Goal: Entertainment & Leisure: Browse casually

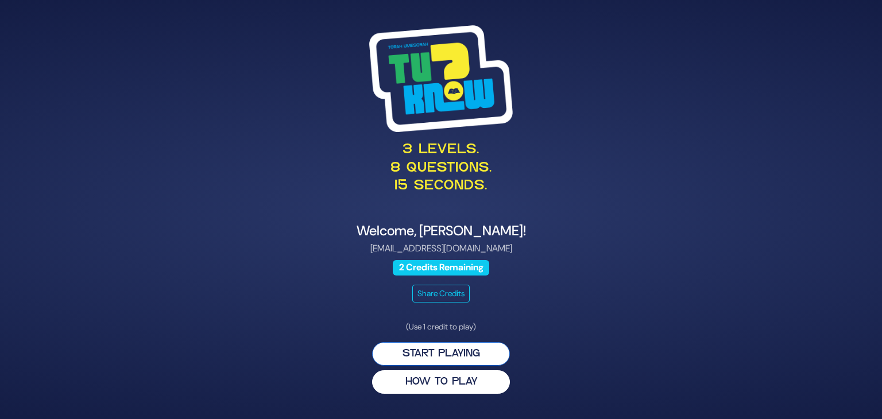
click at [437, 357] on button "Start Playing" at bounding box center [441, 354] width 138 height 24
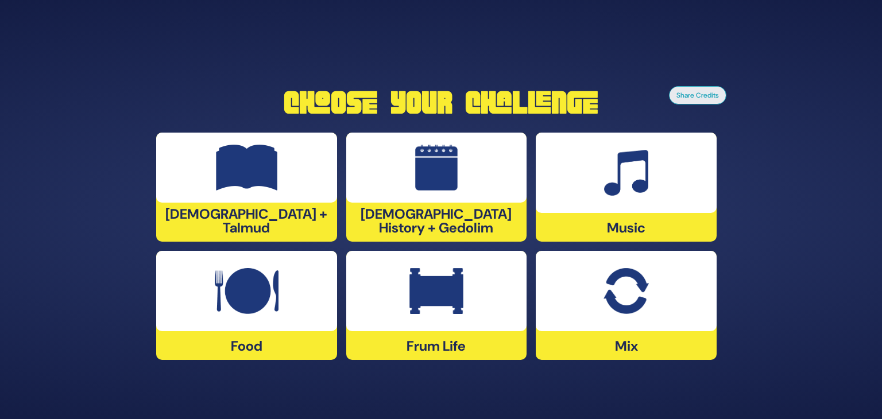
click at [438, 306] on img at bounding box center [437, 291] width 54 height 46
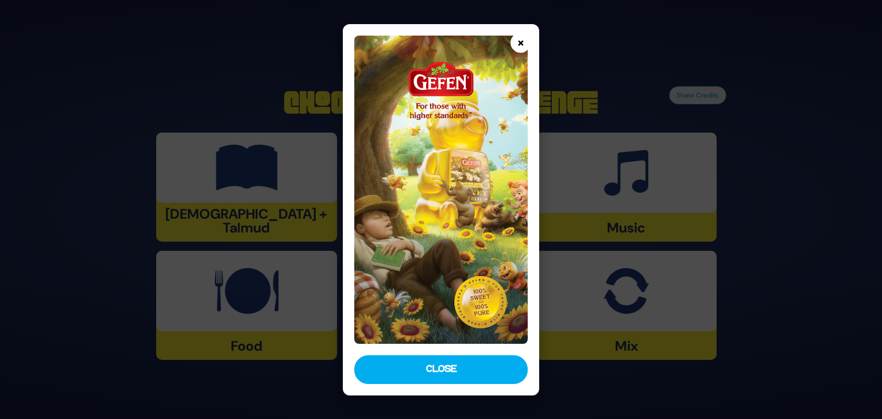
click at [520, 45] on button "×" at bounding box center [521, 43] width 20 height 20
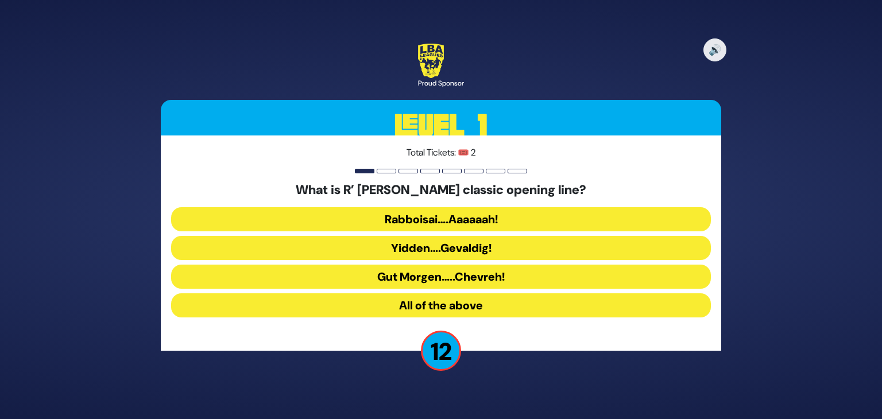
click at [447, 217] on button "Rabboisai….Aaaaaah!" at bounding box center [441, 219] width 540 height 24
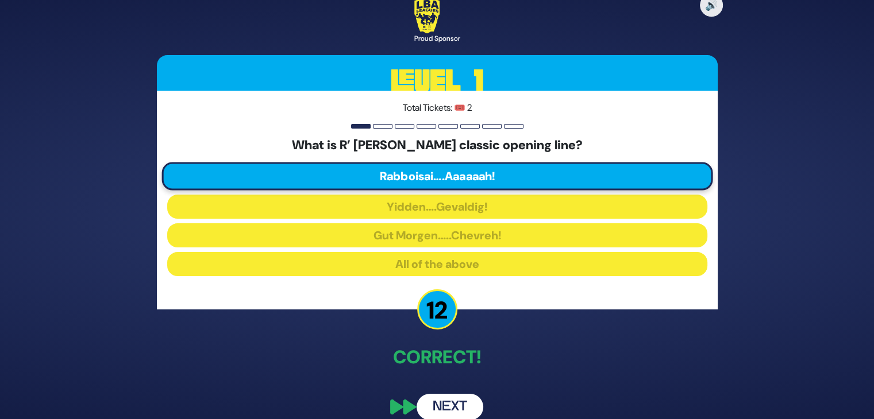
scroll to position [14, 0]
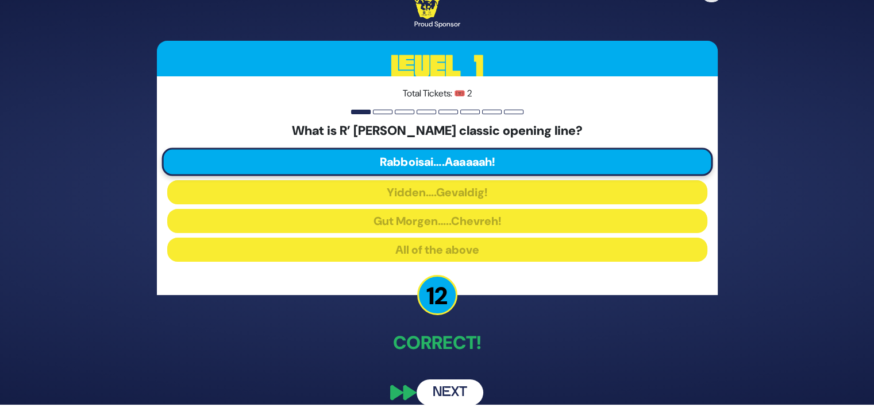
click at [450, 393] on button "Next" at bounding box center [449, 393] width 67 height 26
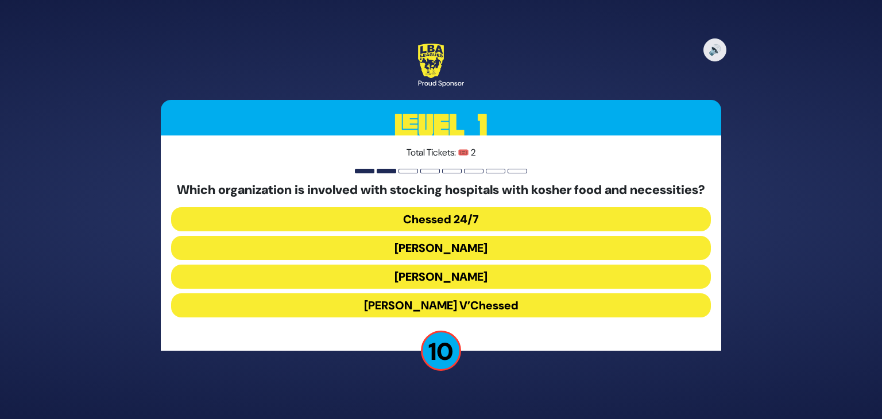
click at [440, 225] on button "Chessed 24/7" at bounding box center [441, 219] width 540 height 24
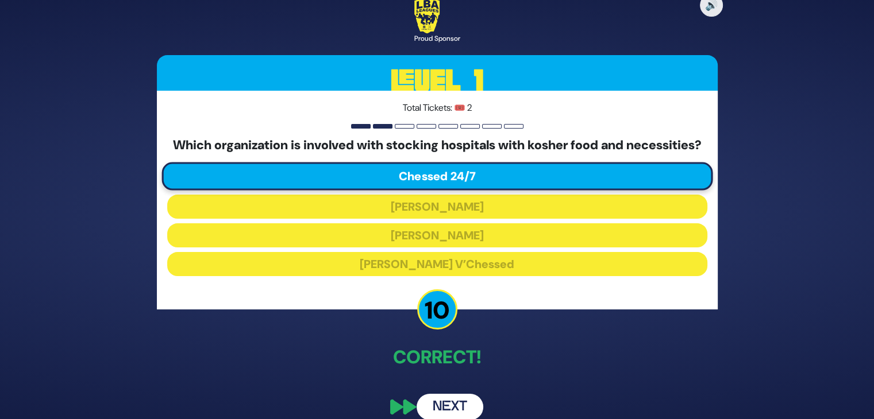
click at [444, 415] on button "Next" at bounding box center [449, 407] width 67 height 26
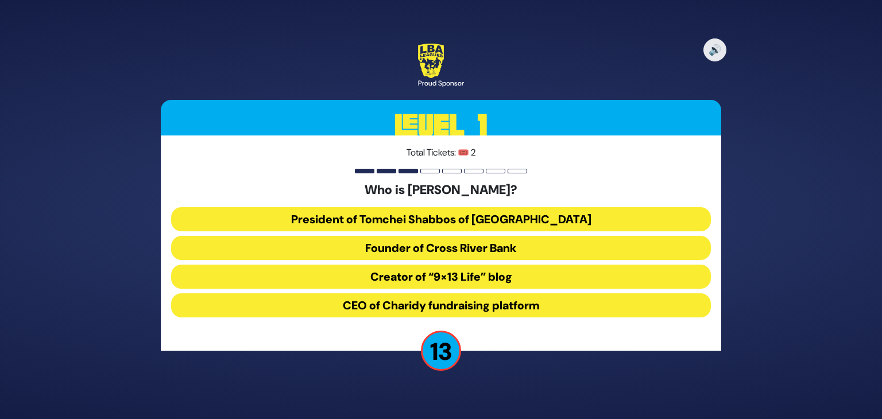
click at [412, 217] on button "President of Tomchei Shabbos of Rockland County" at bounding box center [441, 219] width 540 height 24
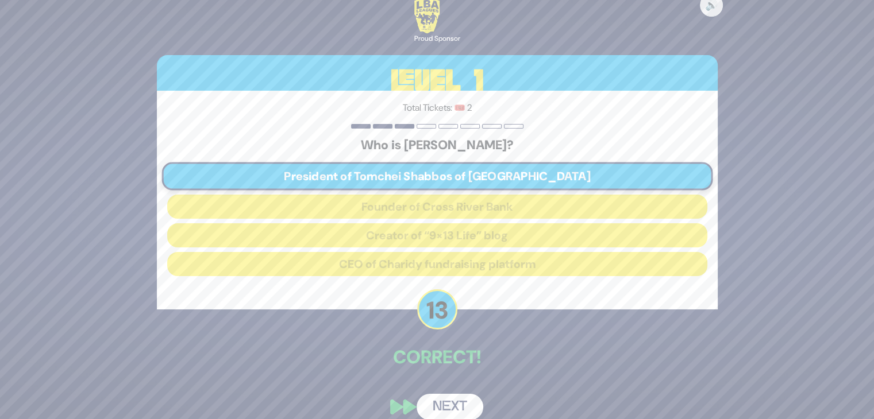
click at [448, 404] on button "Next" at bounding box center [449, 407] width 67 height 26
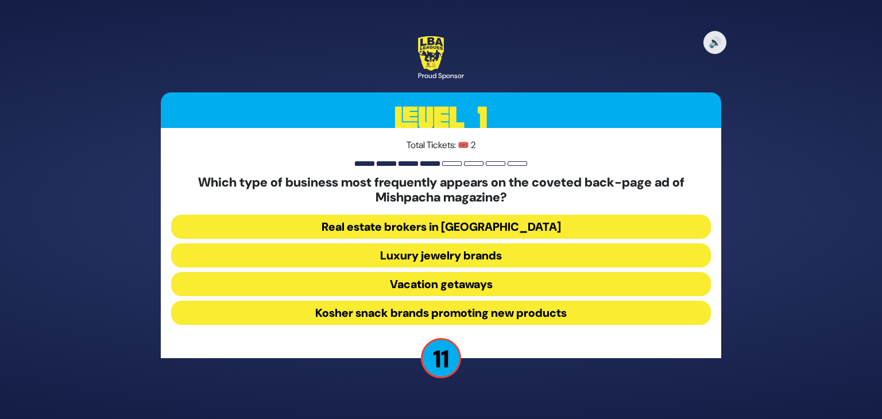
click at [409, 226] on button "Real estate brokers in Yerushalayim" at bounding box center [441, 227] width 540 height 24
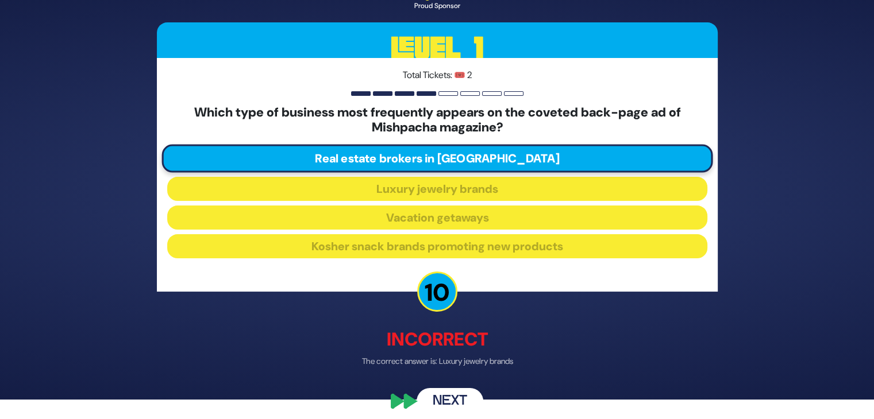
scroll to position [28, 0]
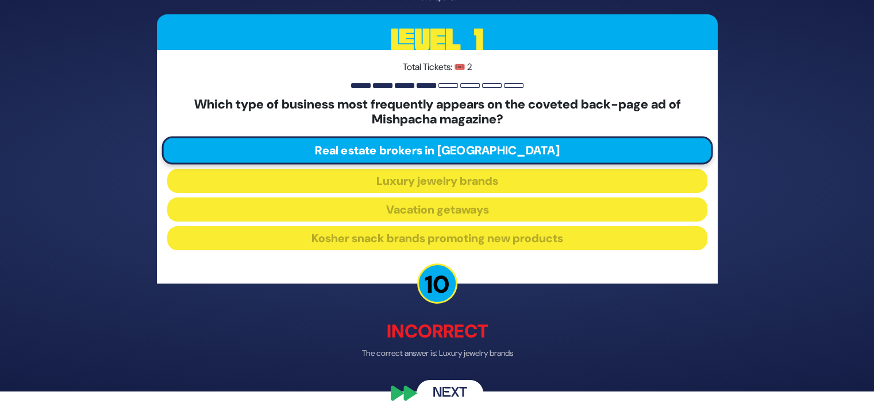
click at [443, 393] on button "Next" at bounding box center [449, 393] width 67 height 26
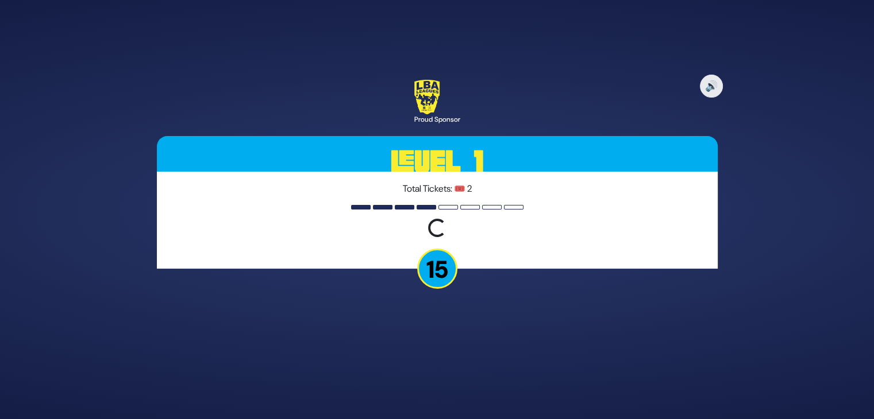
scroll to position [0, 0]
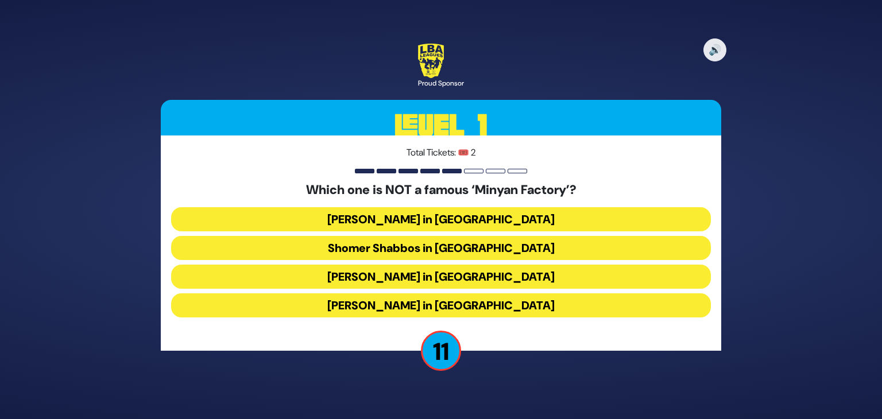
click at [431, 303] on button "Bais Dovid in Lakewood" at bounding box center [441, 305] width 540 height 24
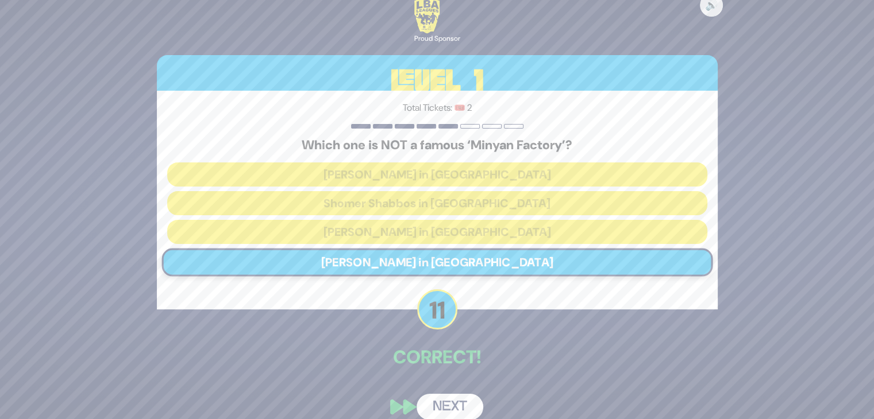
click at [452, 408] on button "Next" at bounding box center [449, 407] width 67 height 26
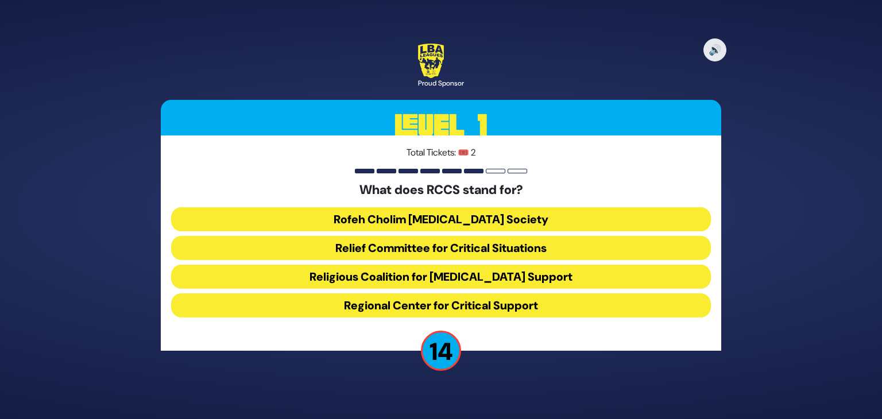
click at [427, 221] on button "Rofeh Cholim Cancer Society" at bounding box center [441, 219] width 540 height 24
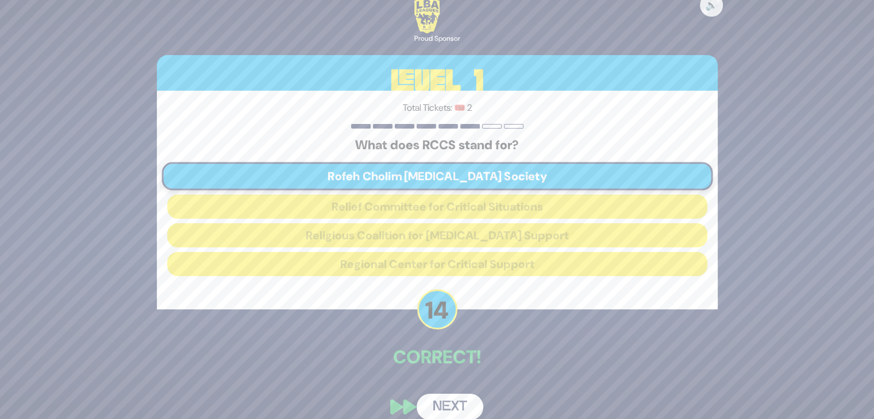
click at [449, 407] on button "Next" at bounding box center [449, 407] width 67 height 26
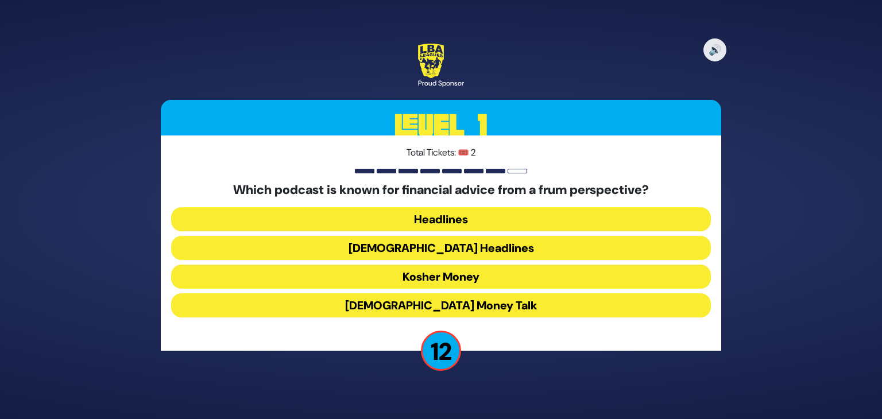
click at [437, 275] on button "Kosher Money" at bounding box center [441, 277] width 540 height 24
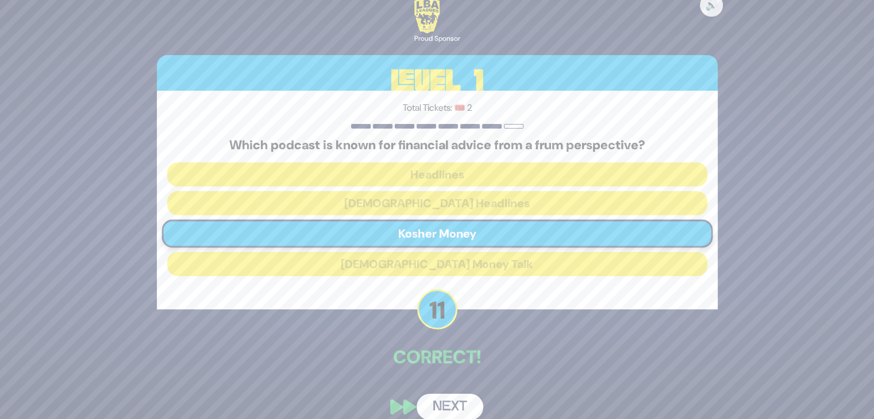
click at [451, 410] on button "Next" at bounding box center [449, 407] width 67 height 26
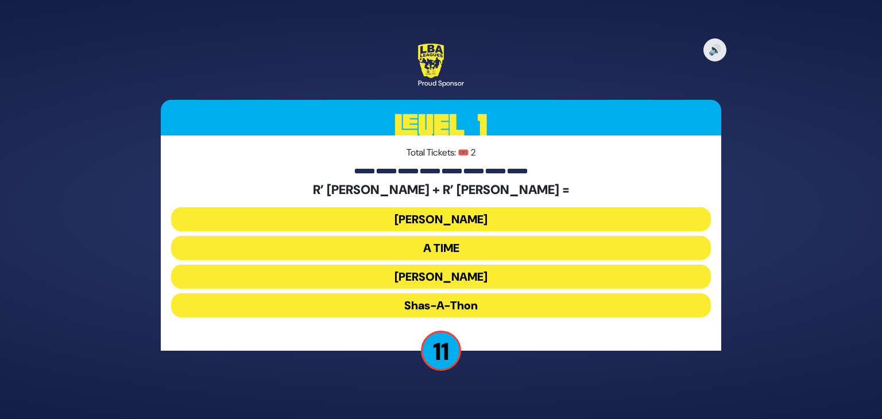
click at [443, 272] on button "Ohel Sarala" at bounding box center [441, 277] width 540 height 24
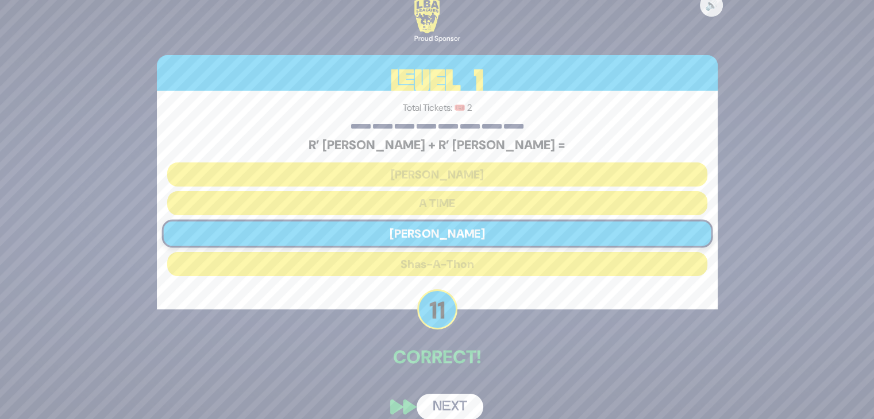
scroll to position [14, 0]
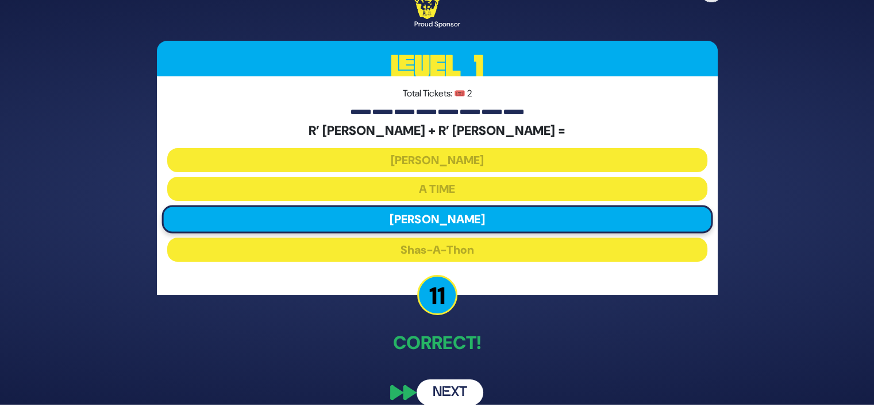
click at [443, 389] on button "Next" at bounding box center [449, 393] width 67 height 26
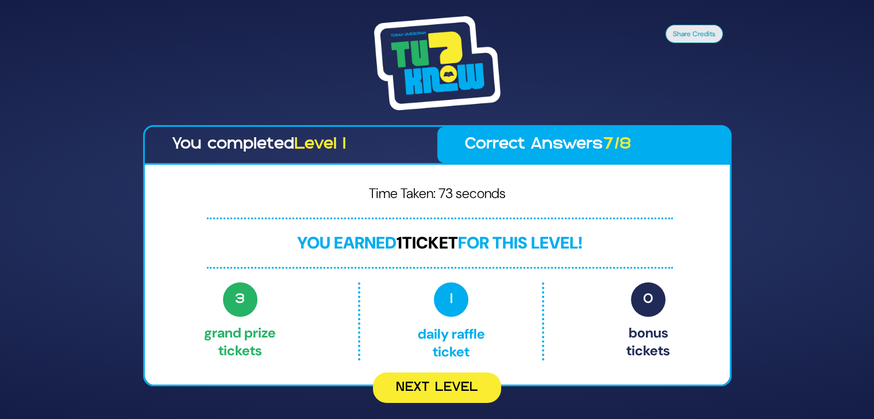
scroll to position [0, 0]
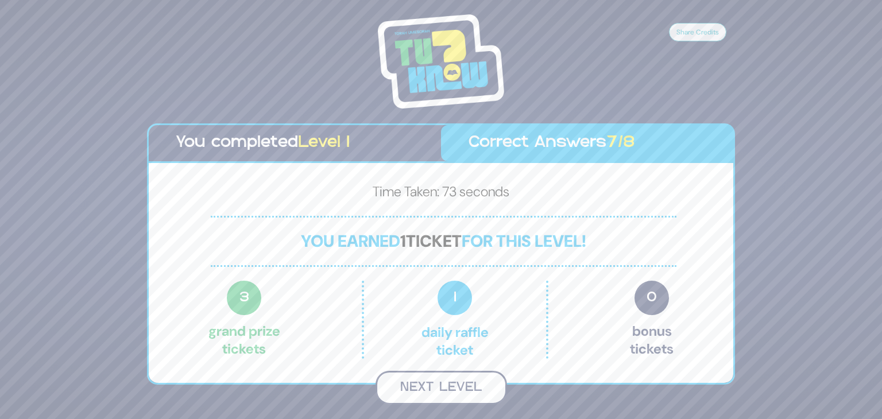
click at [433, 388] on button "Next Level" at bounding box center [442, 388] width 132 height 34
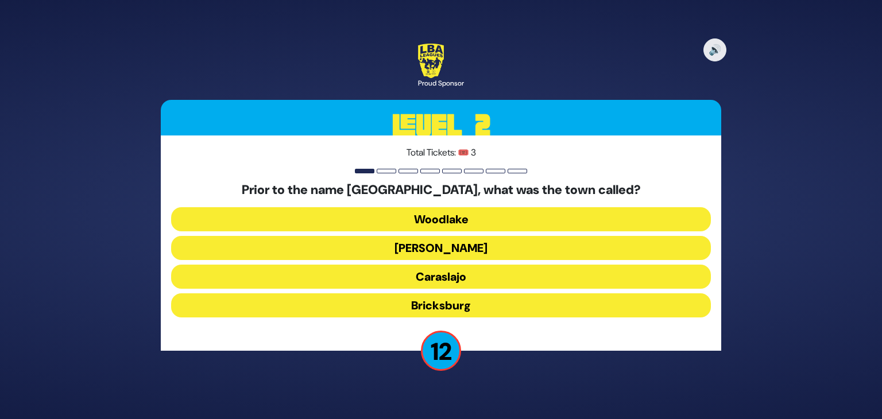
click at [450, 283] on button "Caraslajo" at bounding box center [441, 277] width 540 height 24
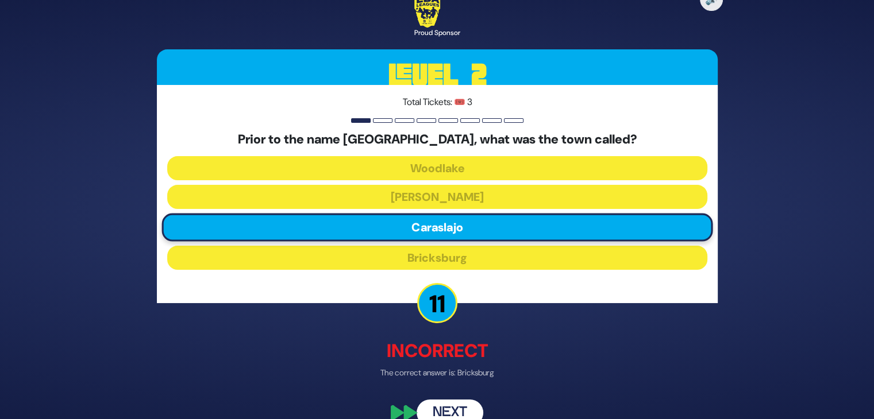
scroll to position [21, 0]
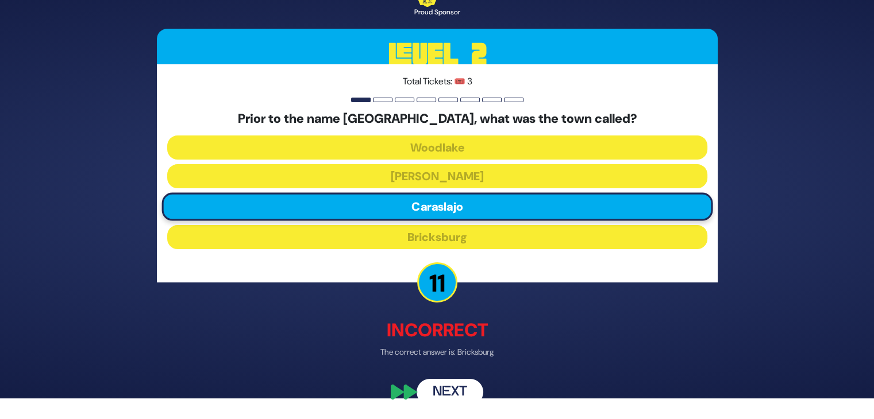
click at [445, 388] on button "Next" at bounding box center [449, 392] width 67 height 26
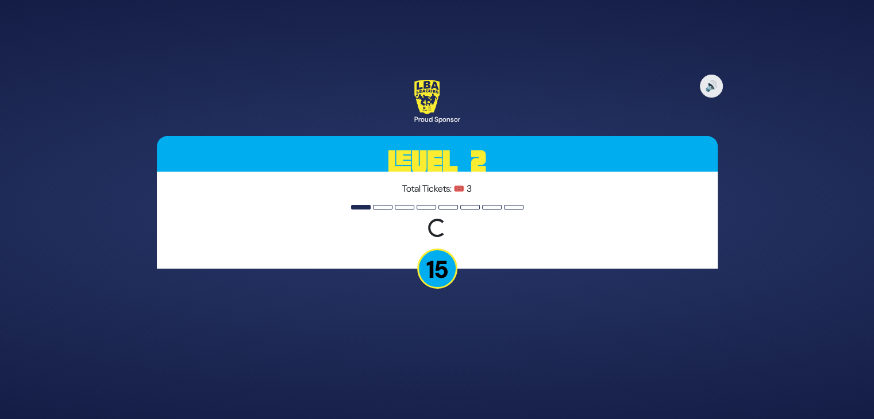
scroll to position [0, 0]
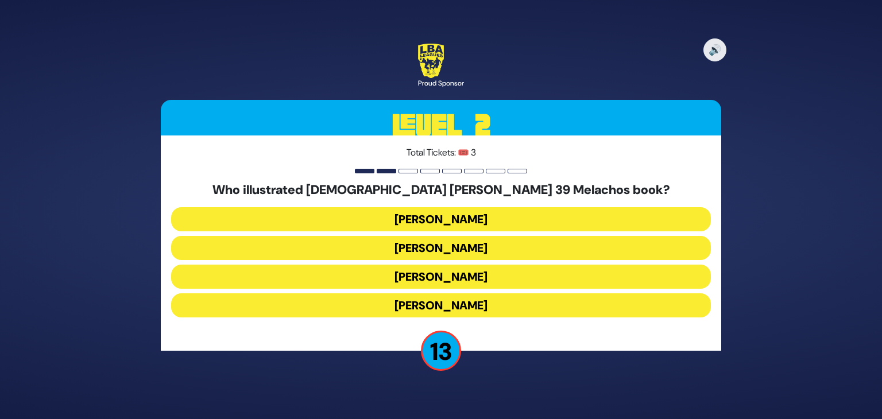
click at [434, 217] on button "Gadi Pollack" at bounding box center [441, 219] width 540 height 24
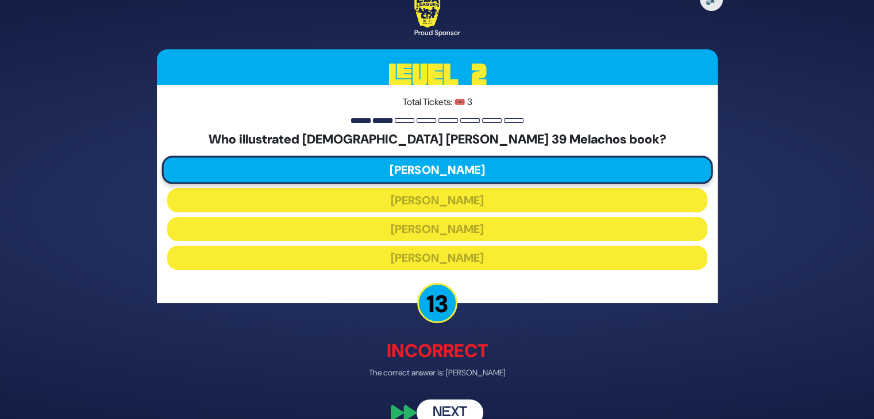
click at [453, 415] on button "Next" at bounding box center [449, 413] width 67 height 26
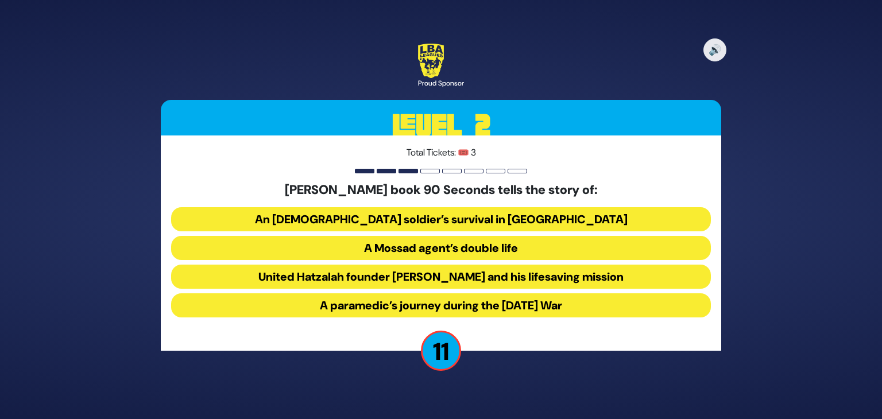
click at [462, 272] on button "United Hatzalah founder Eli Beer and his lifesaving mission" at bounding box center [441, 277] width 540 height 24
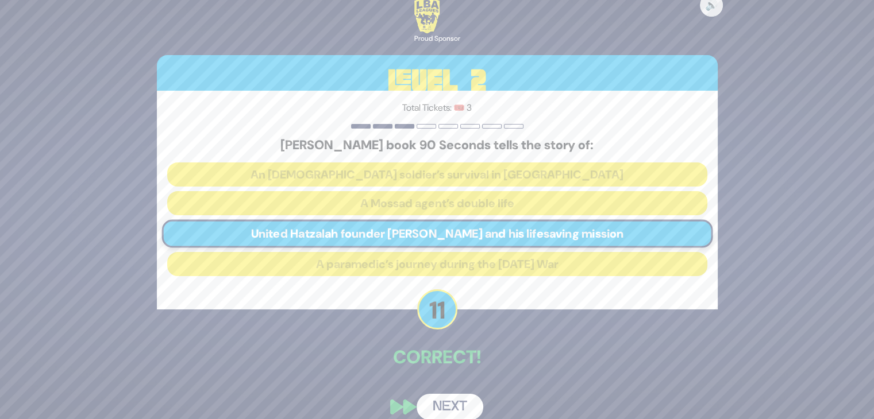
click at [441, 416] on button "Next" at bounding box center [449, 407] width 67 height 26
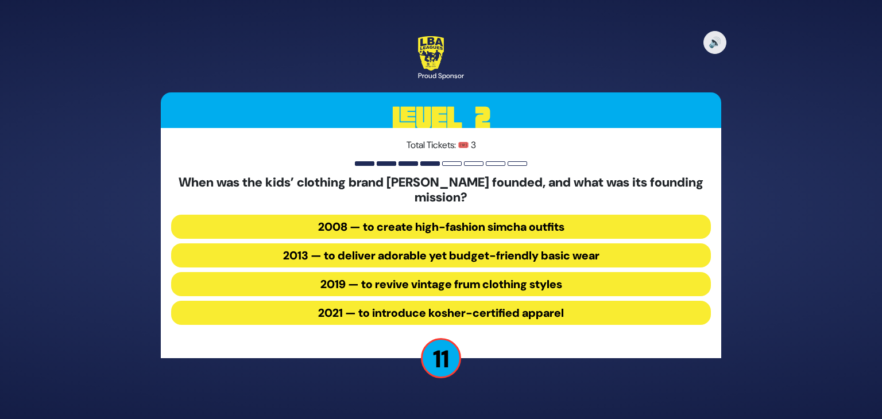
click at [455, 254] on button "2013 — to deliver adorable yet budget-friendly basic wear" at bounding box center [441, 256] width 540 height 24
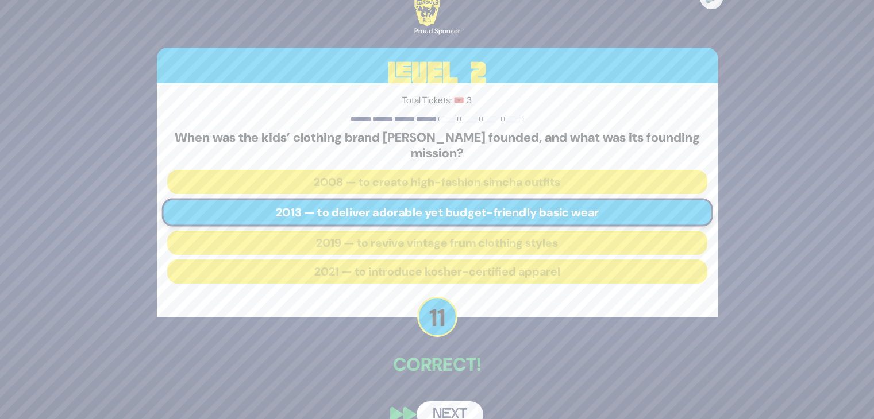
click at [446, 407] on button "Next" at bounding box center [449, 414] width 67 height 26
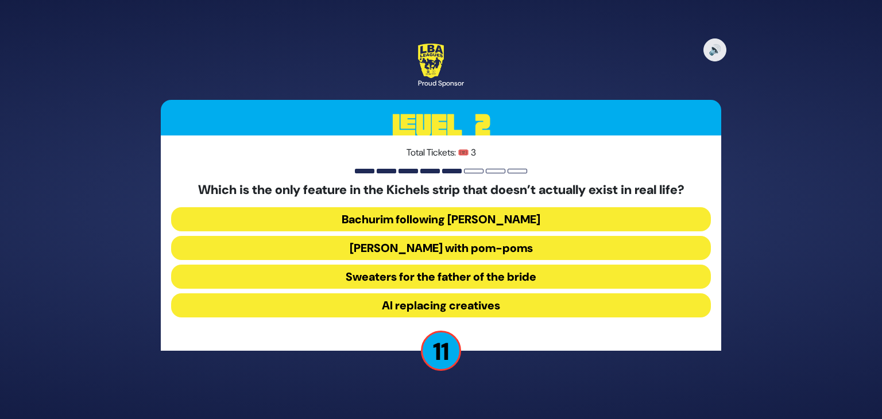
click at [440, 248] on button "Yarmulkes with pom-poms" at bounding box center [441, 248] width 540 height 24
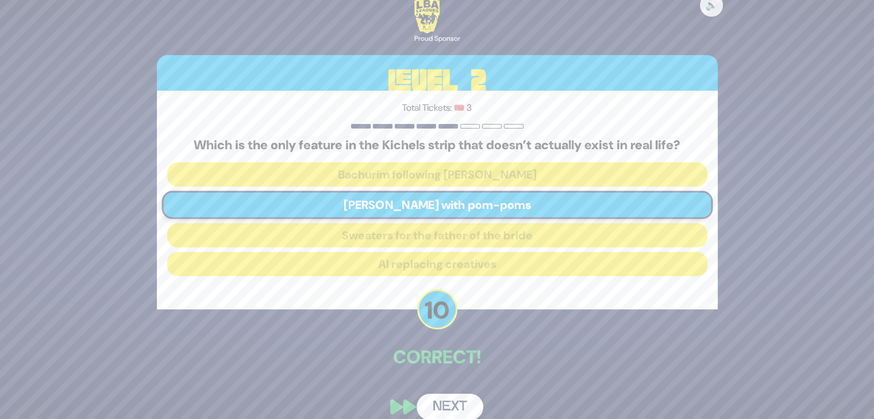
scroll to position [14, 0]
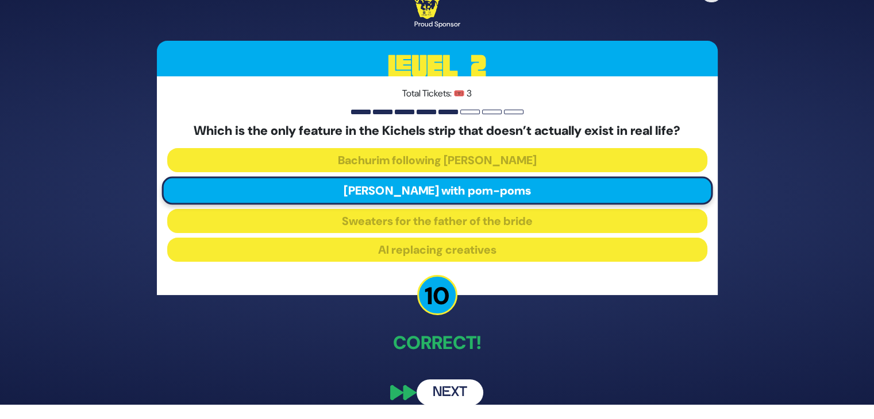
click at [446, 393] on button "Next" at bounding box center [449, 393] width 67 height 26
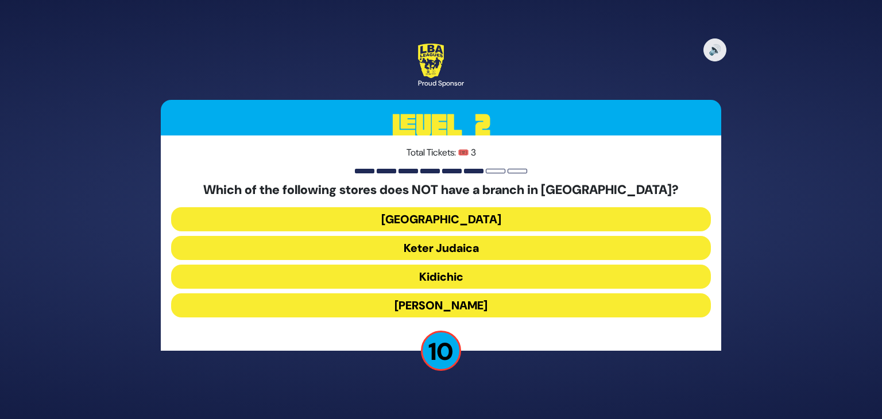
click at [448, 281] on button "Kidichic" at bounding box center [441, 277] width 540 height 24
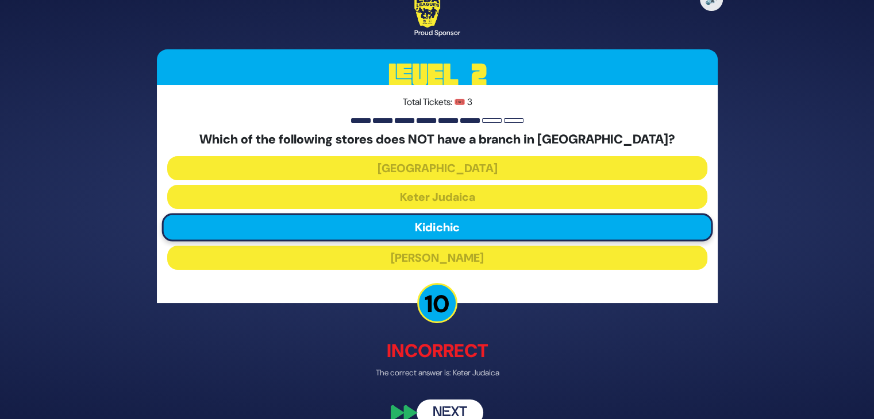
click at [449, 408] on button "Next" at bounding box center [449, 413] width 67 height 26
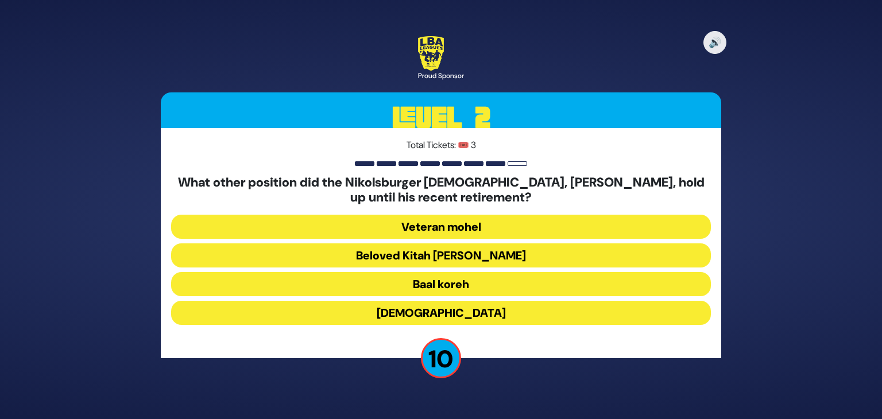
click at [463, 256] on button "Beloved Kitah Aleph Rebbi" at bounding box center [441, 256] width 540 height 24
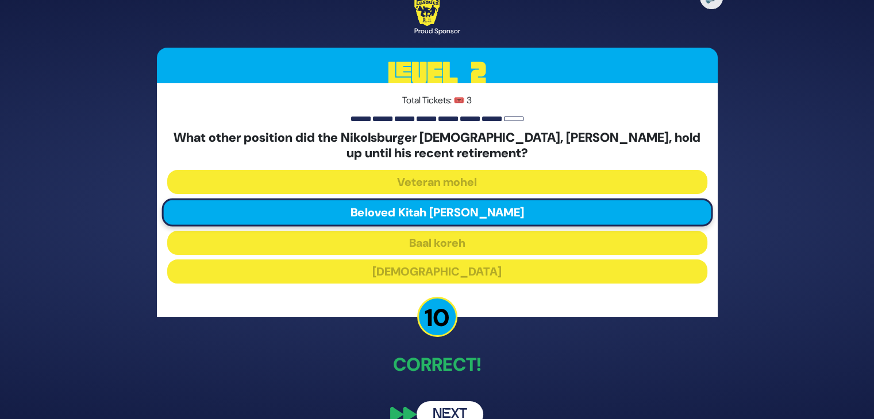
click at [455, 405] on button "Next" at bounding box center [449, 414] width 67 height 26
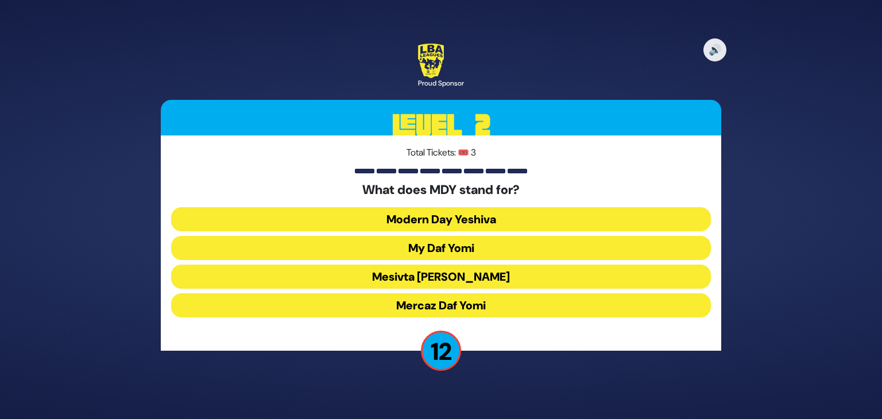
click at [435, 304] on button "Mercaz Daf Yomi" at bounding box center [441, 305] width 540 height 24
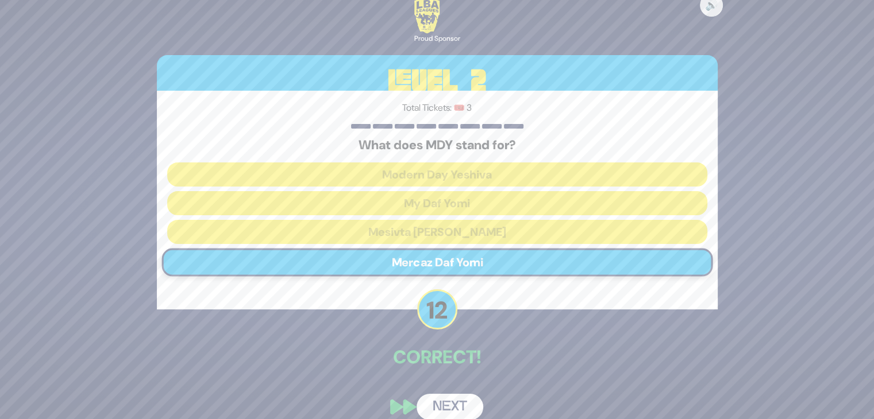
click at [454, 405] on button "Next" at bounding box center [449, 407] width 67 height 26
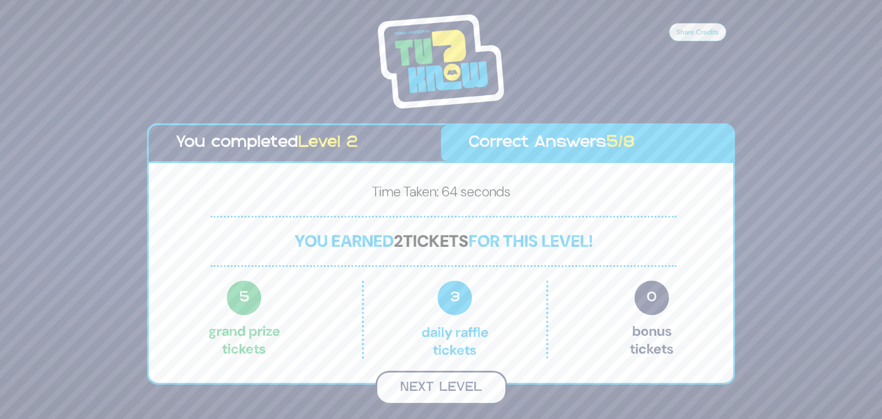
click at [449, 383] on button "Next Level" at bounding box center [442, 388] width 132 height 34
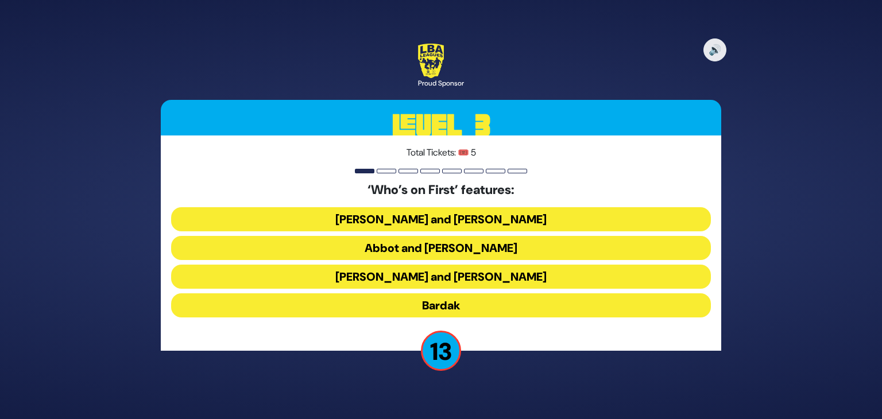
click at [439, 249] on button "Abbot and Costello" at bounding box center [441, 248] width 540 height 24
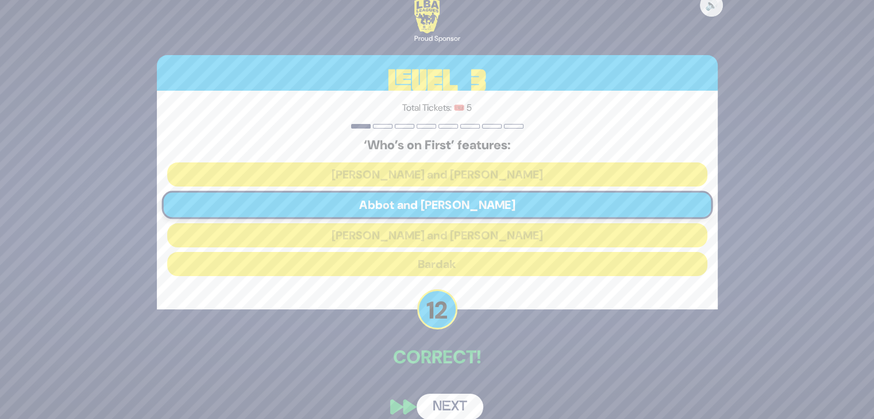
click at [448, 412] on button "Next" at bounding box center [449, 407] width 67 height 26
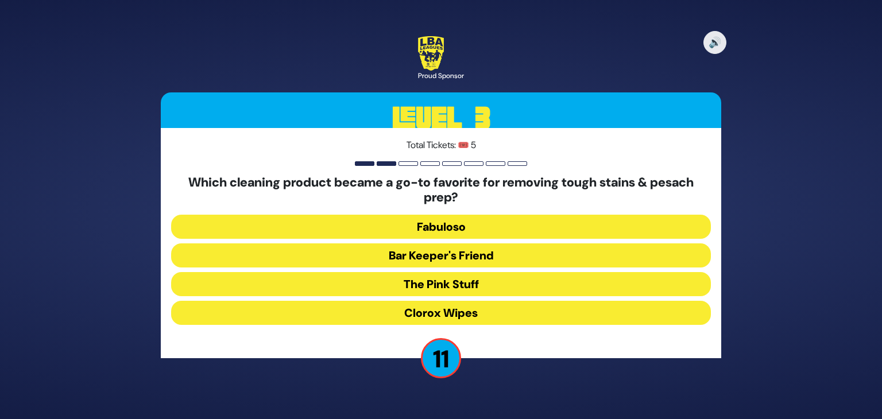
click at [434, 307] on button "Clorox Wipes" at bounding box center [441, 313] width 540 height 24
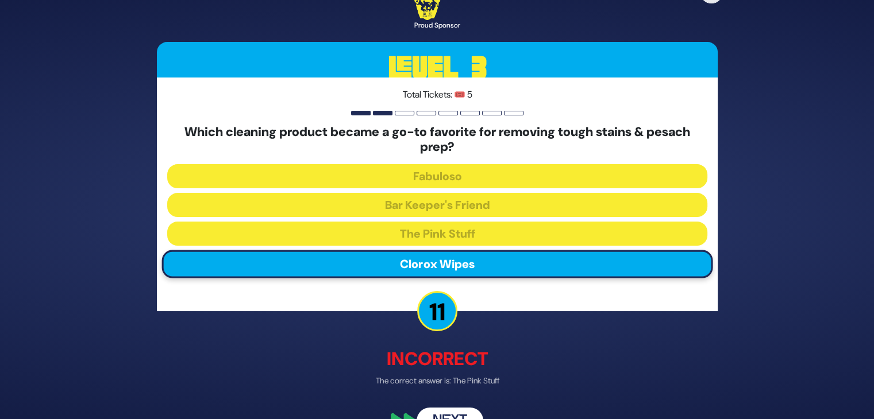
click at [454, 412] on button "Next" at bounding box center [449, 420] width 67 height 26
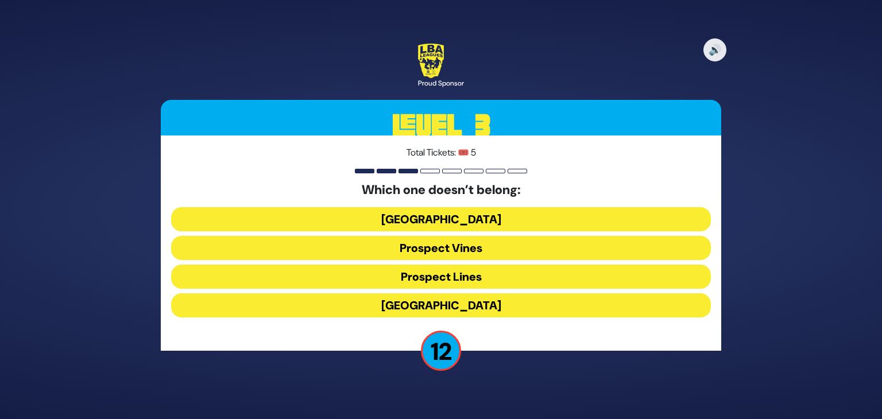
click at [459, 281] on button "Prospect Lines" at bounding box center [441, 277] width 540 height 24
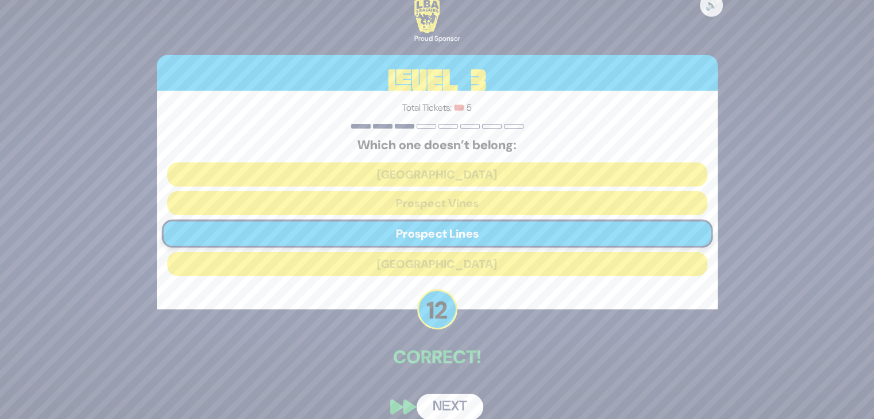
click at [445, 403] on button "Next" at bounding box center [449, 407] width 67 height 26
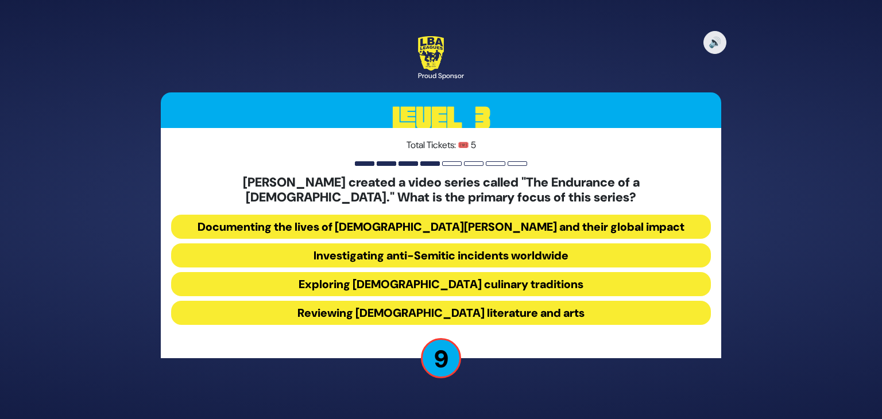
click at [473, 256] on button "Investigating anti-Semitic incidents worldwide" at bounding box center [441, 256] width 540 height 24
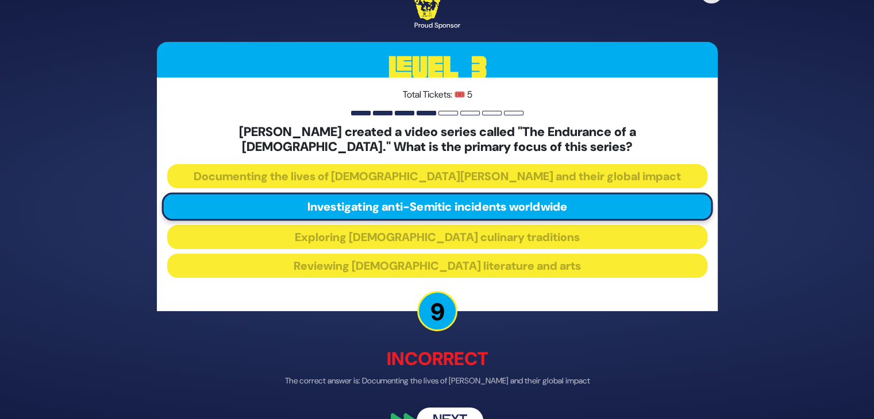
click at [460, 414] on button "Next" at bounding box center [449, 420] width 67 height 26
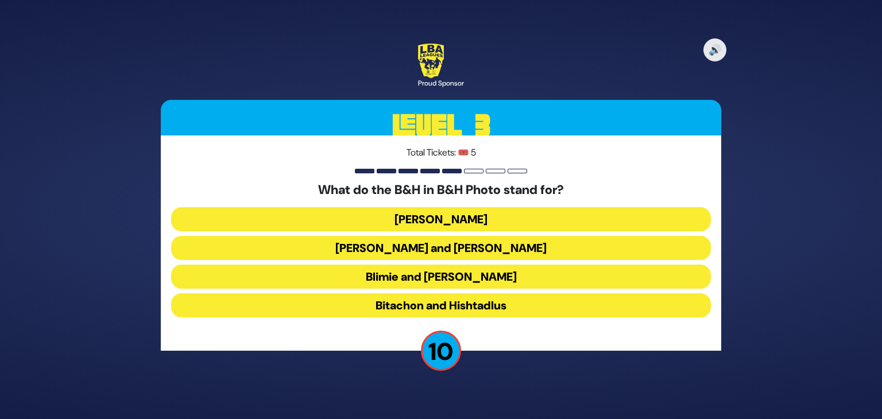
click at [447, 283] on button "Blimie and Herman" at bounding box center [441, 277] width 540 height 24
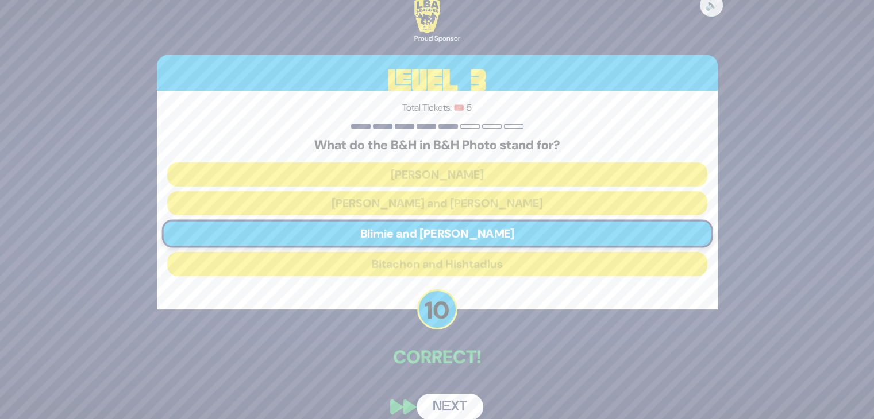
click at [452, 408] on button "Next" at bounding box center [449, 407] width 67 height 26
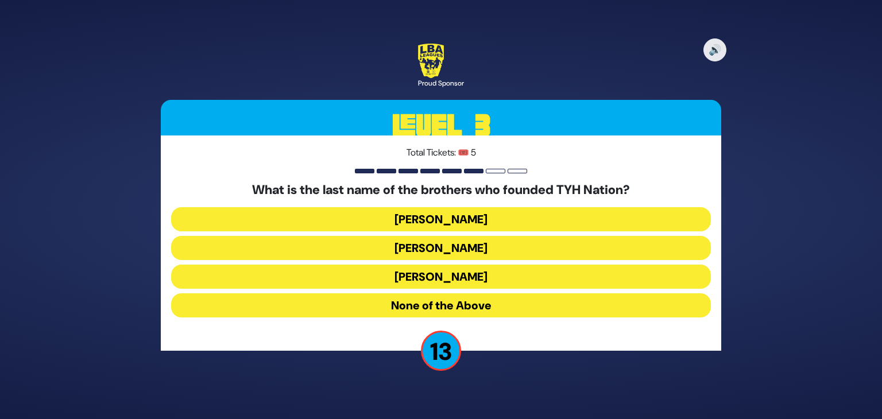
click at [438, 219] on button "Blumstein" at bounding box center [441, 219] width 540 height 24
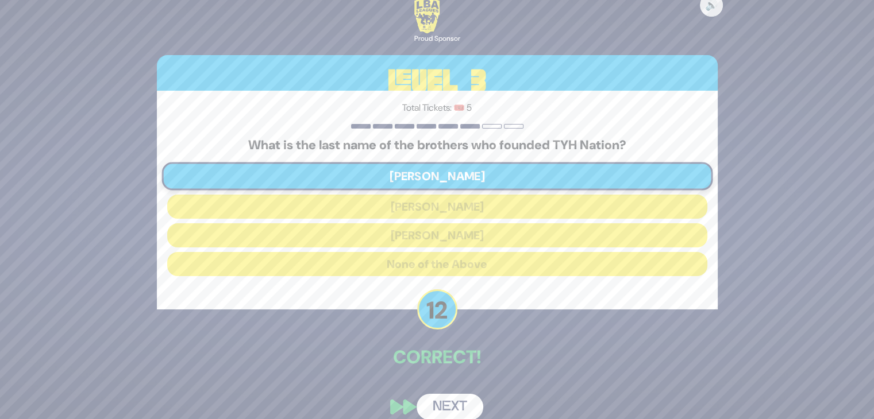
click at [439, 405] on button "Next" at bounding box center [449, 407] width 67 height 26
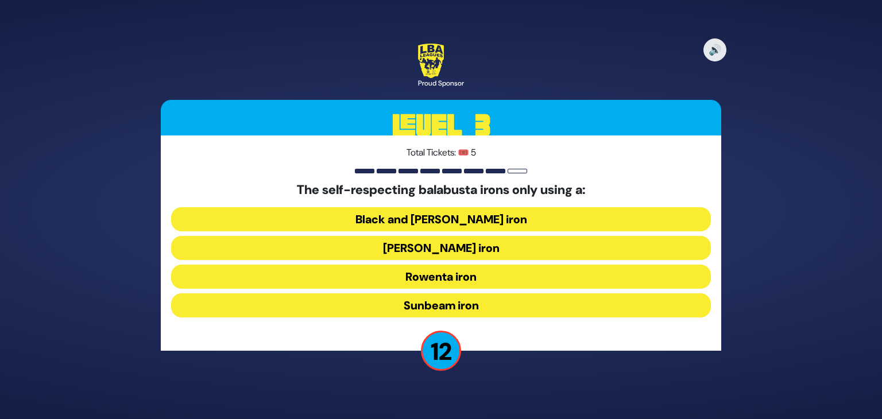
click at [442, 219] on button "Black and Decker iron" at bounding box center [441, 219] width 540 height 24
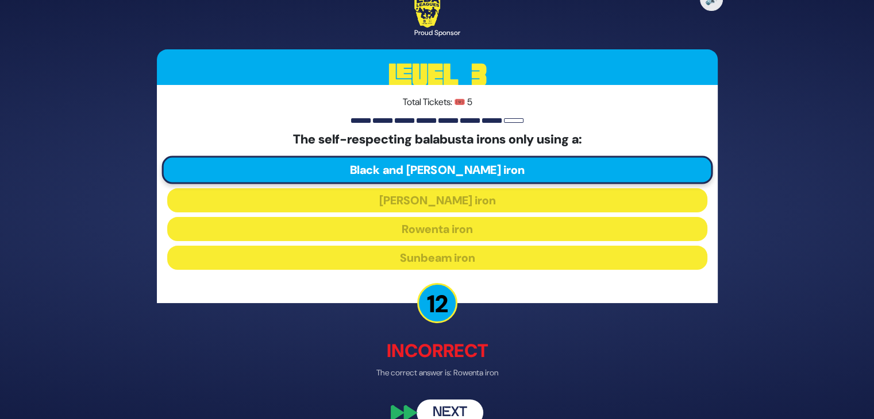
click at [441, 407] on button "Next" at bounding box center [449, 413] width 67 height 26
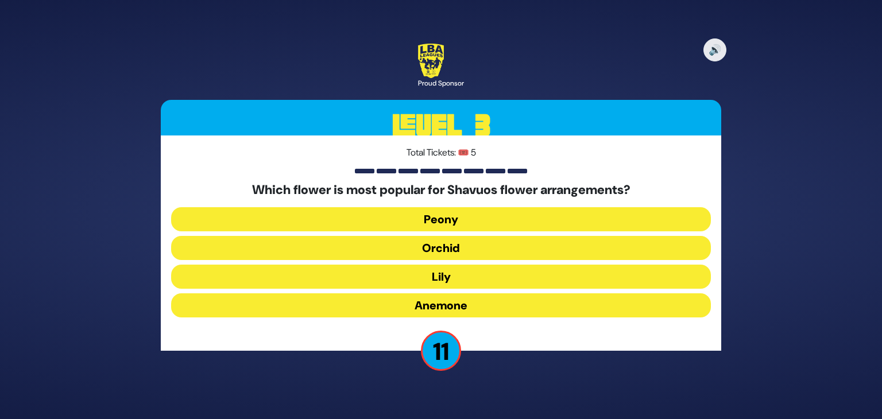
click at [450, 279] on button "Lily" at bounding box center [441, 277] width 540 height 24
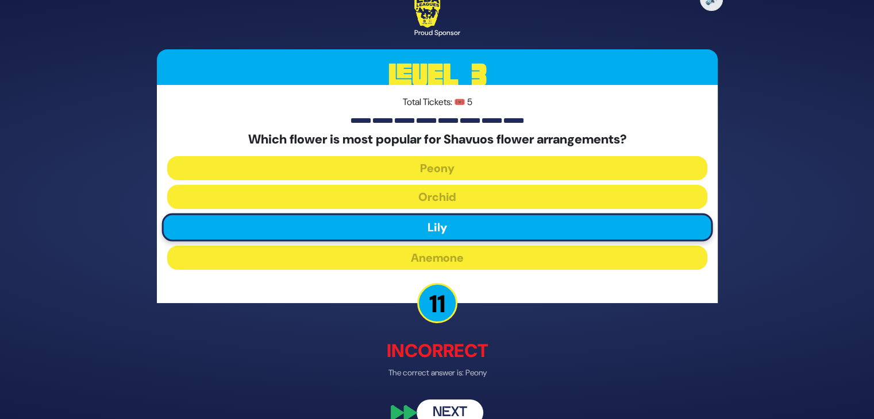
scroll to position [21, 0]
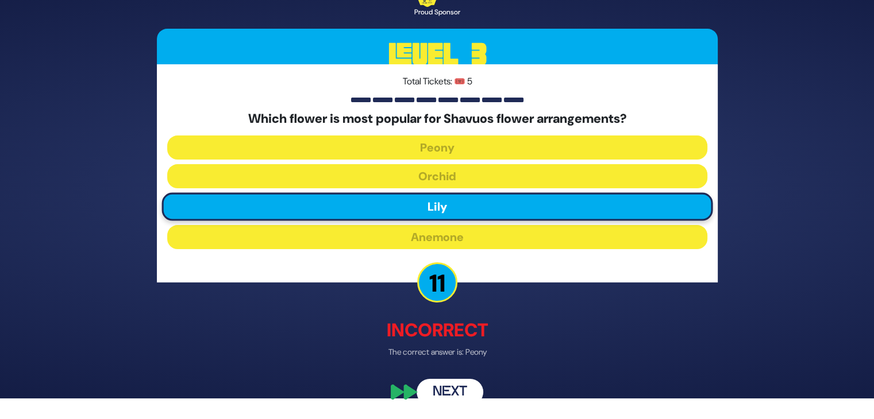
click at [457, 385] on button "Next" at bounding box center [449, 392] width 67 height 26
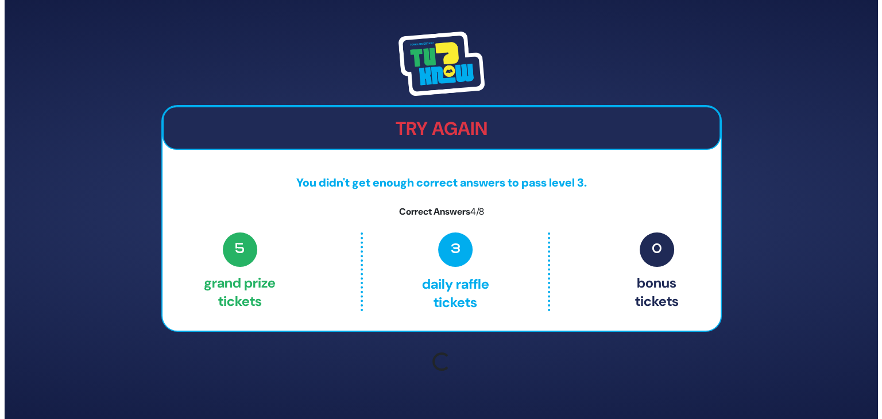
scroll to position [0, 0]
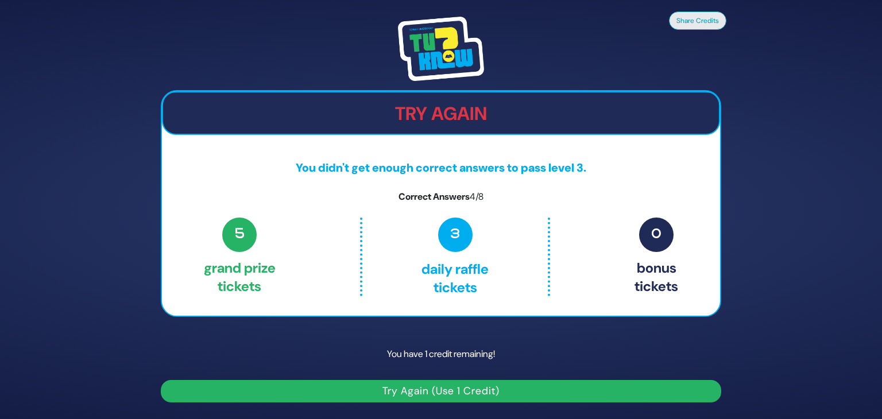
click at [455, 392] on button "Try Again (Use 1 Credit)" at bounding box center [441, 391] width 561 height 22
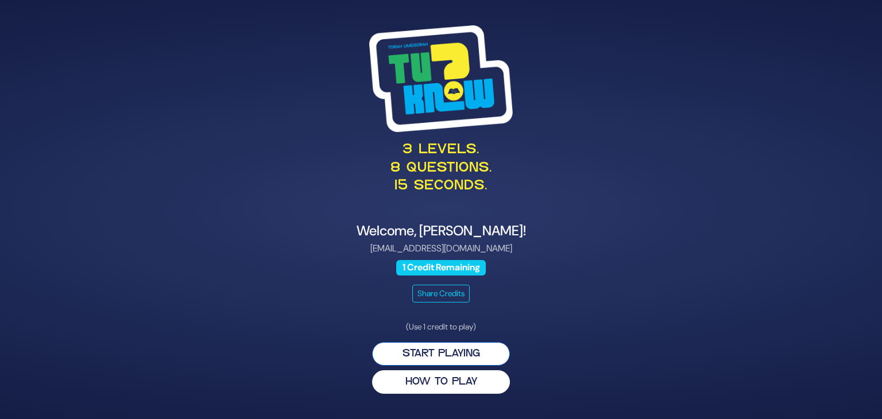
click at [439, 350] on button "Start Playing" at bounding box center [441, 354] width 138 height 24
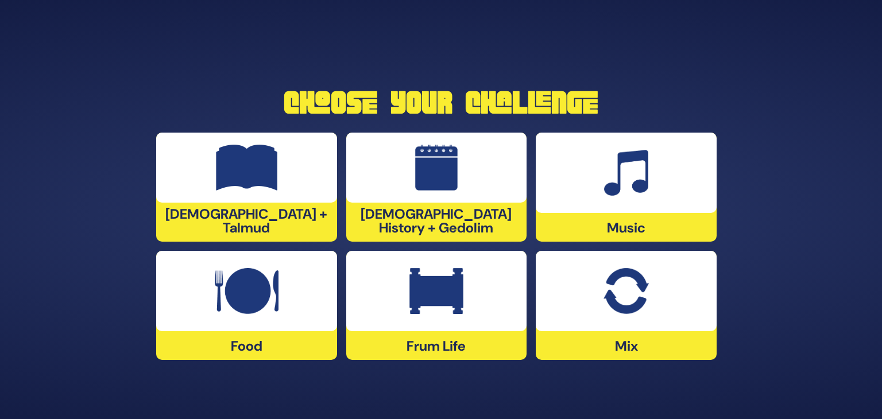
click at [617, 179] on img at bounding box center [626, 173] width 44 height 46
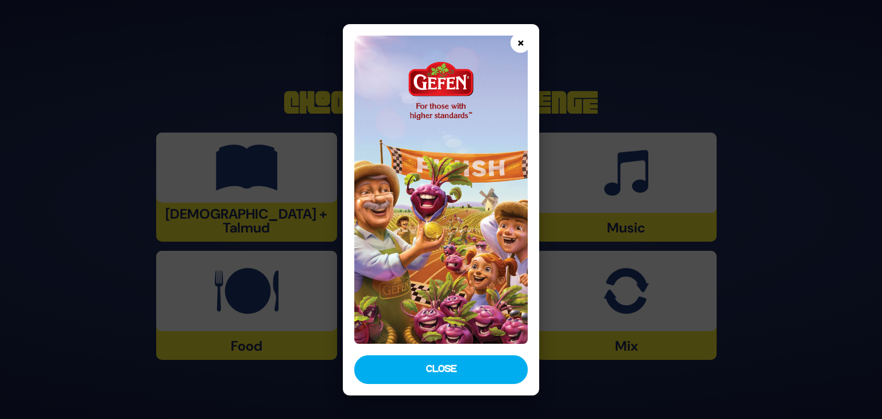
click at [523, 44] on button "×" at bounding box center [521, 43] width 20 height 20
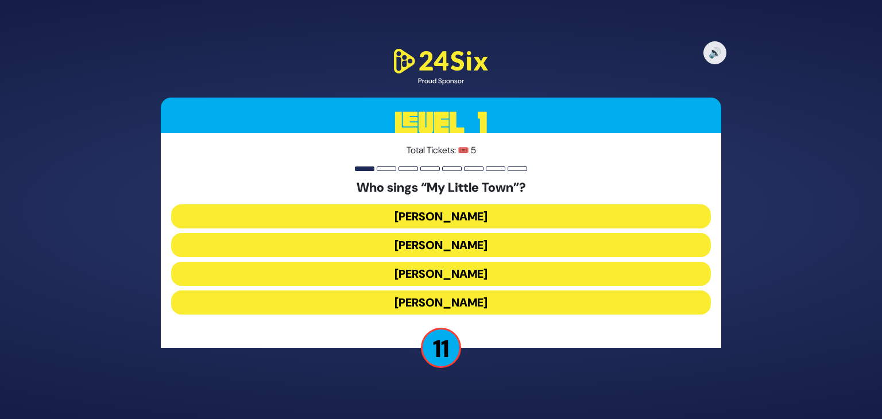
click at [457, 276] on button "[PERSON_NAME]" at bounding box center [441, 274] width 540 height 24
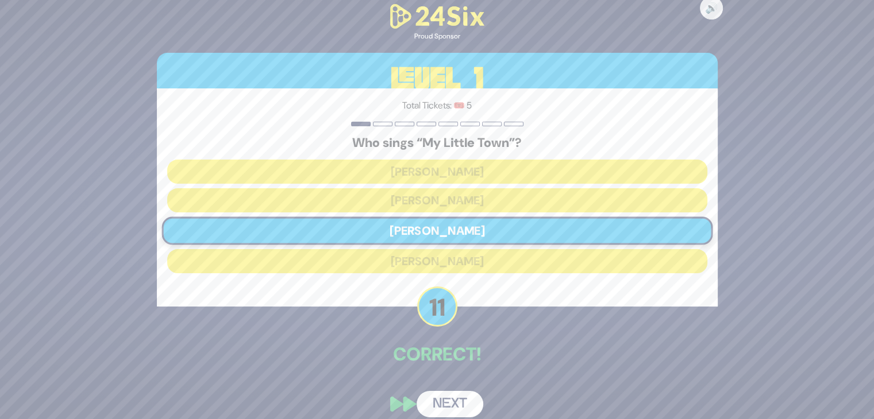
click at [447, 407] on button "Next" at bounding box center [449, 404] width 67 height 26
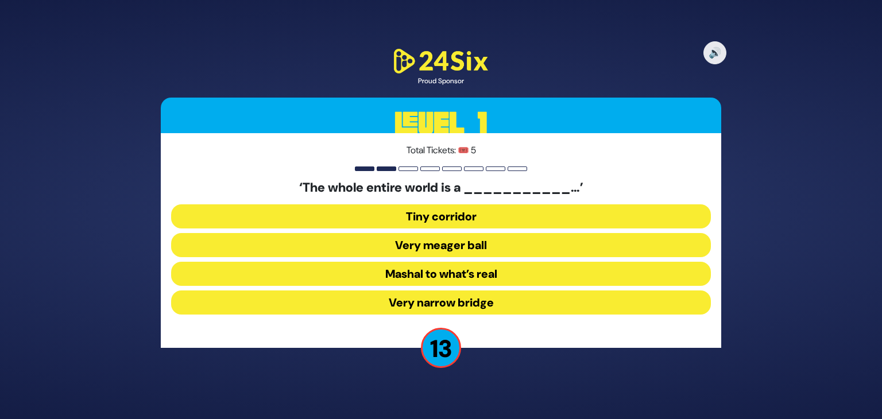
click at [458, 299] on button "Very narrow bridge" at bounding box center [441, 303] width 540 height 24
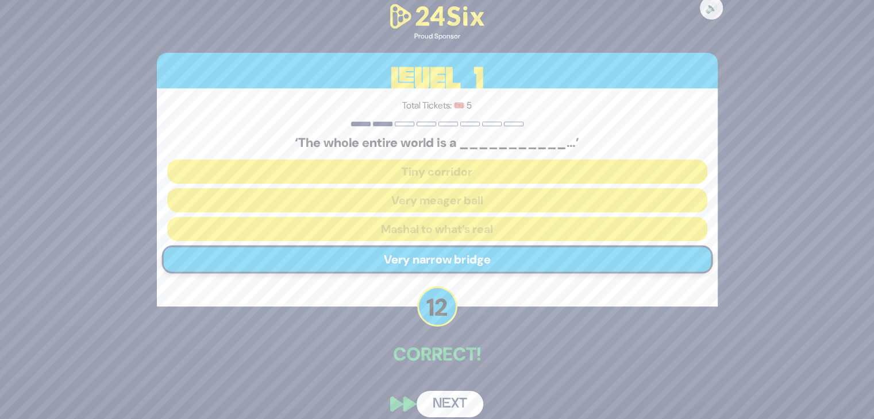
click at [450, 403] on button "Next" at bounding box center [449, 404] width 67 height 26
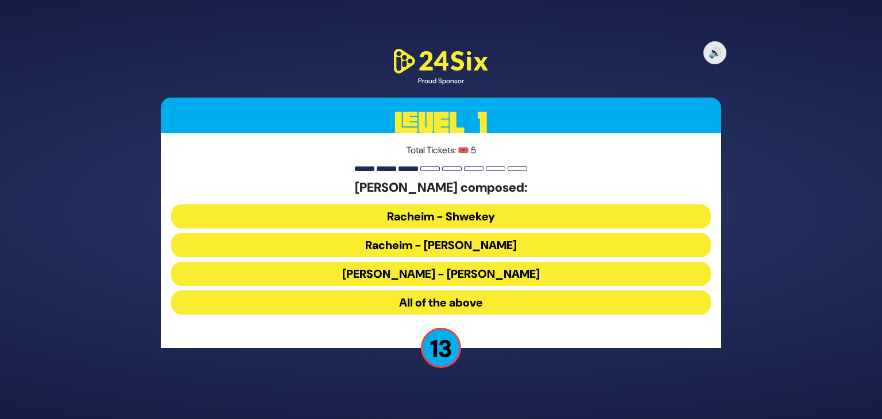
click at [435, 214] on button "Racheim - Shwekey" at bounding box center [441, 216] width 540 height 24
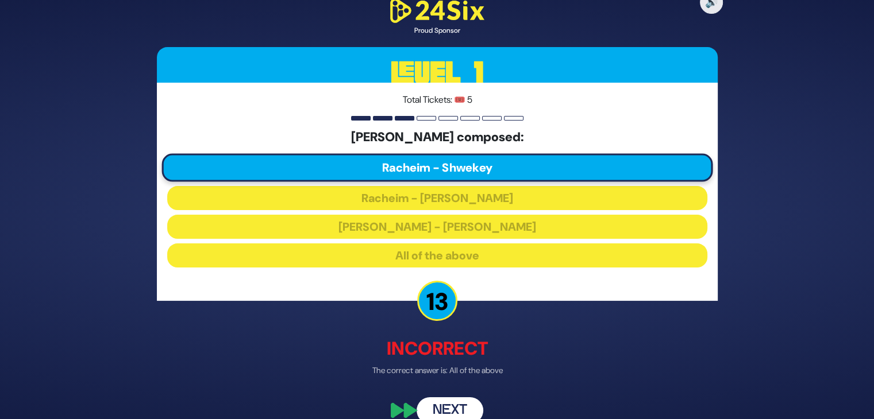
click at [451, 407] on button "Next" at bounding box center [449, 410] width 67 height 26
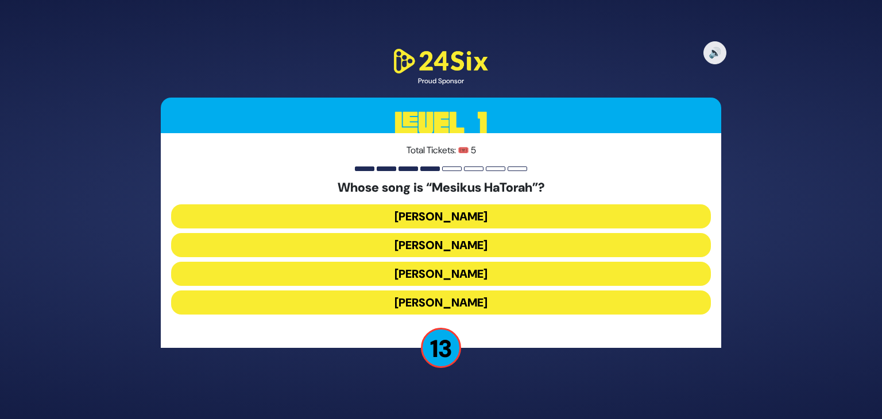
click at [445, 269] on button "[PERSON_NAME]" at bounding box center [441, 274] width 540 height 24
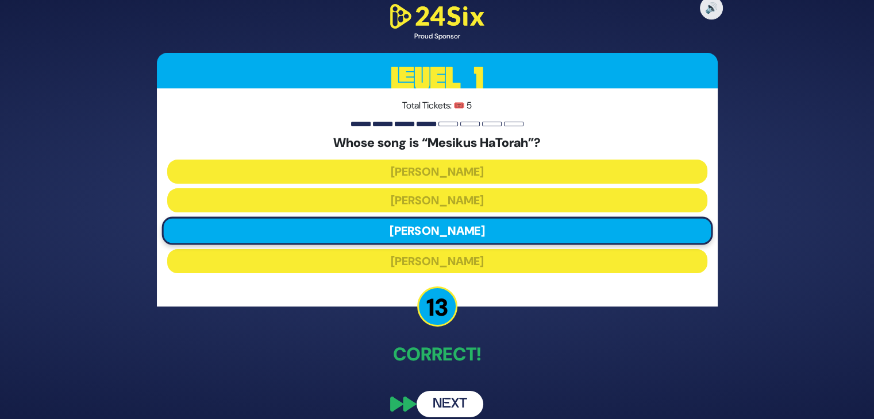
click at [450, 400] on button "Next" at bounding box center [449, 404] width 67 height 26
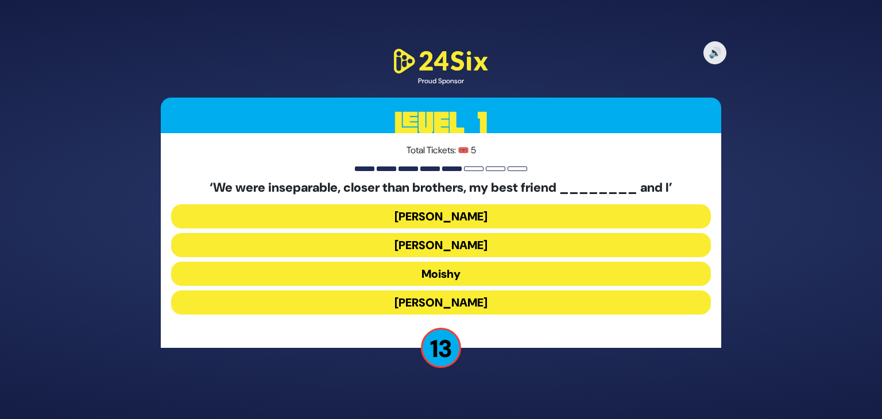
click at [441, 302] on button "[PERSON_NAME]" at bounding box center [441, 303] width 540 height 24
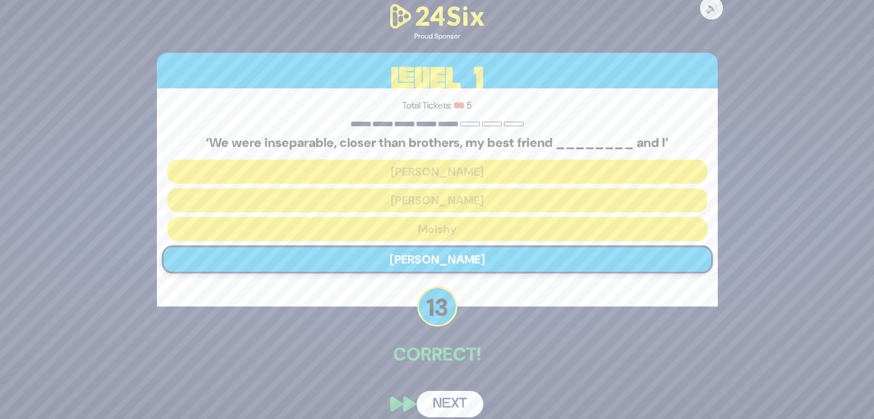
click at [447, 399] on button "Next" at bounding box center [449, 404] width 67 height 26
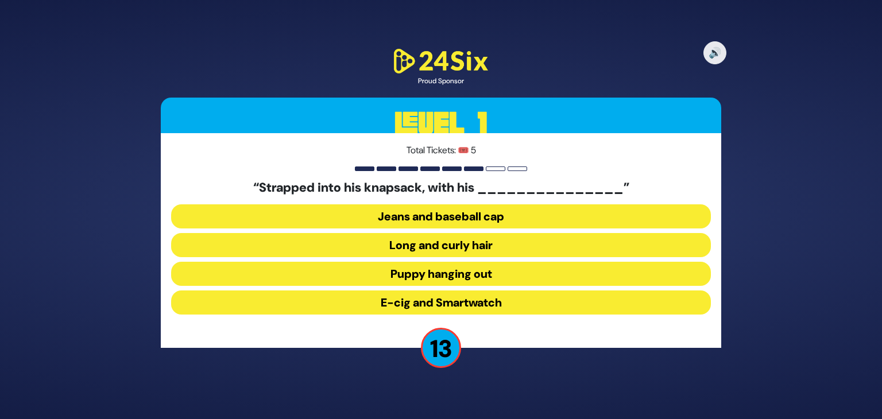
click at [460, 242] on button "Long and curly hair" at bounding box center [441, 245] width 540 height 24
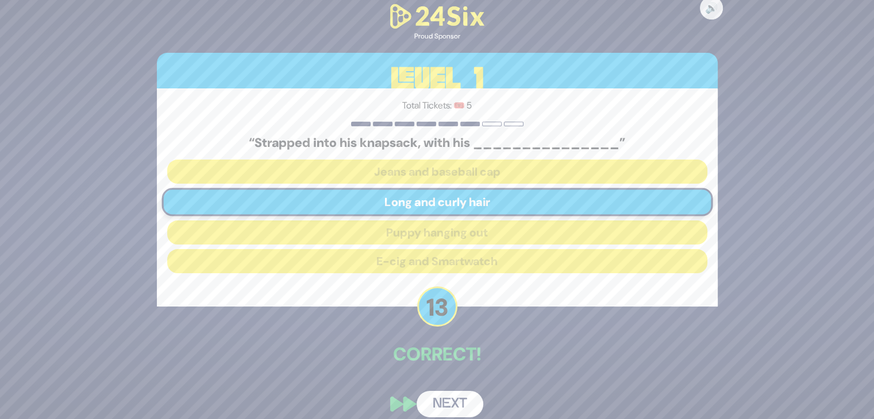
click at [449, 396] on button "Next" at bounding box center [449, 404] width 67 height 26
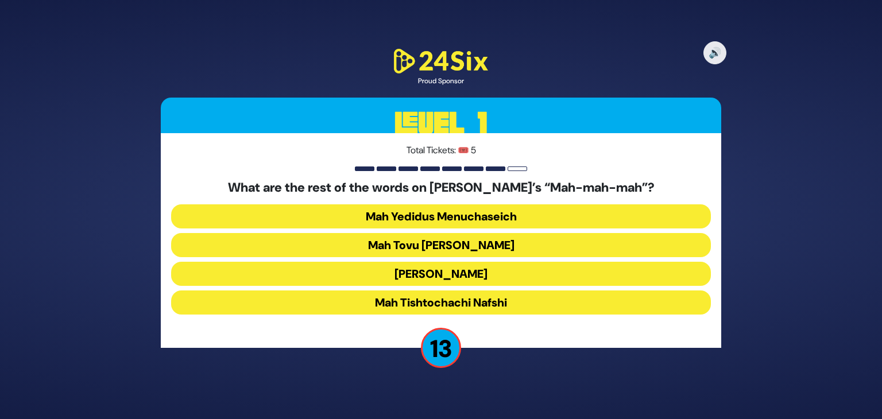
click at [436, 249] on button "Mah Tovu [PERSON_NAME]" at bounding box center [441, 245] width 540 height 24
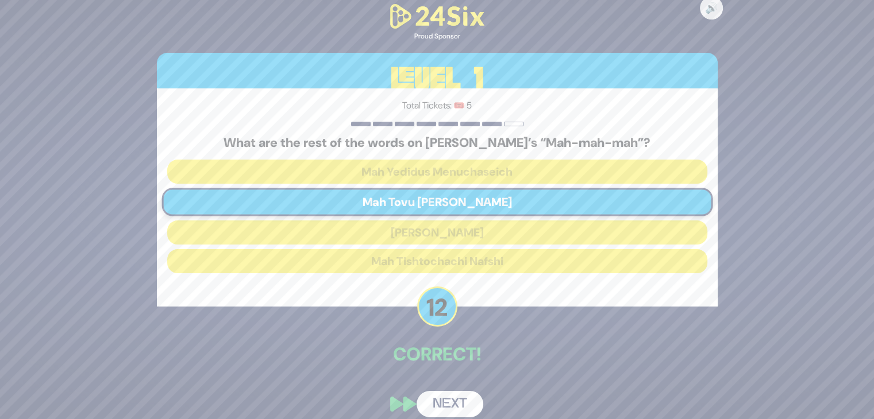
click at [446, 398] on button "Next" at bounding box center [449, 404] width 67 height 26
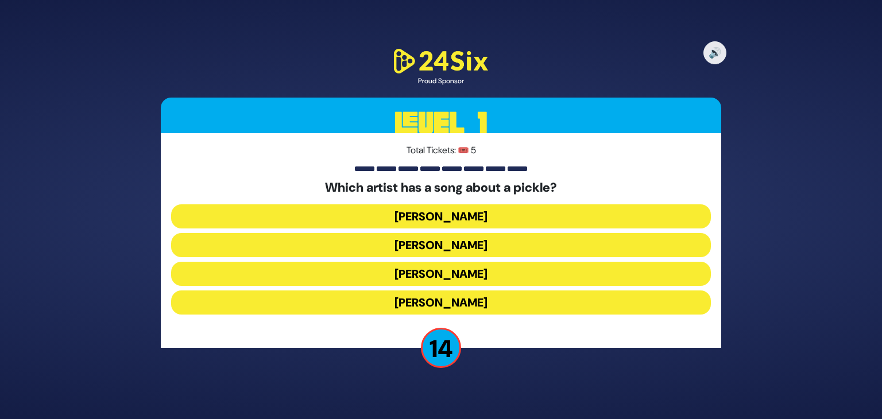
click at [415, 217] on button "[PERSON_NAME]" at bounding box center [441, 216] width 540 height 24
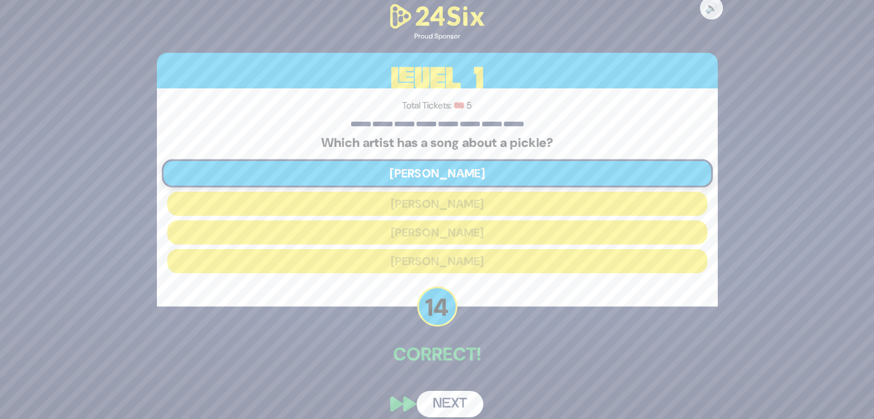
click at [457, 407] on button "Next" at bounding box center [449, 404] width 67 height 26
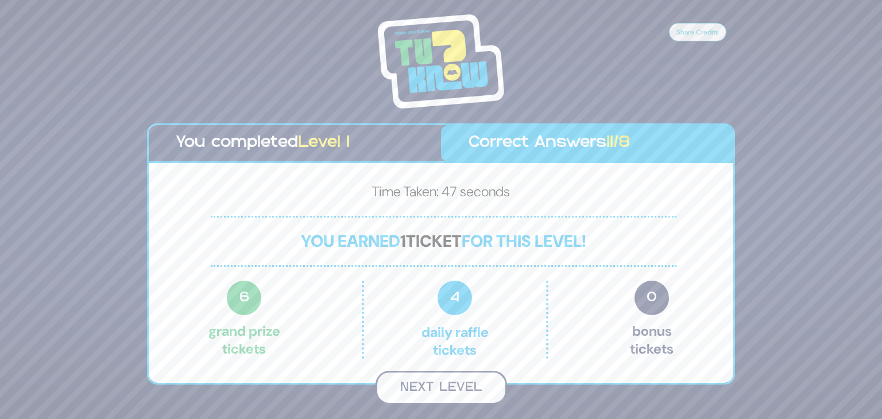
click at [451, 389] on button "Next Level" at bounding box center [442, 388] width 132 height 34
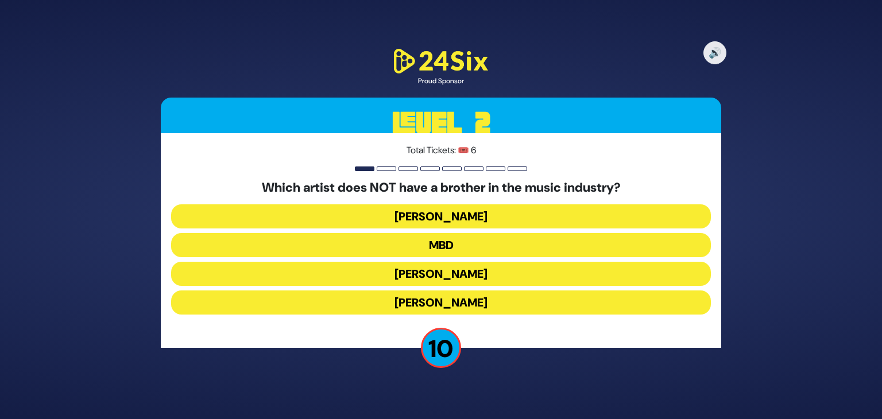
click at [456, 300] on button "[PERSON_NAME]" at bounding box center [441, 303] width 540 height 24
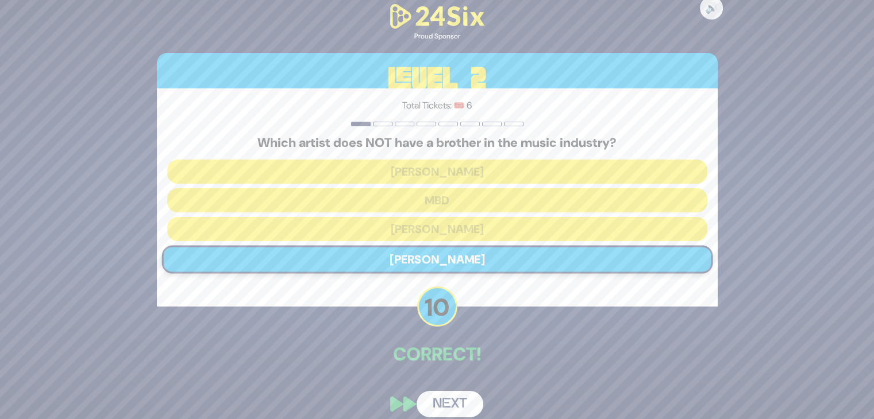
click at [447, 403] on button "Next" at bounding box center [449, 404] width 67 height 26
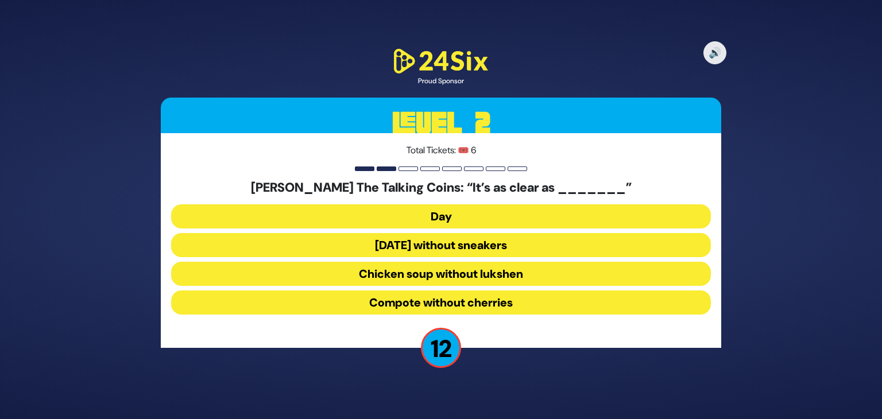
click at [456, 275] on button "Chicken soup without lukshen" at bounding box center [441, 274] width 540 height 24
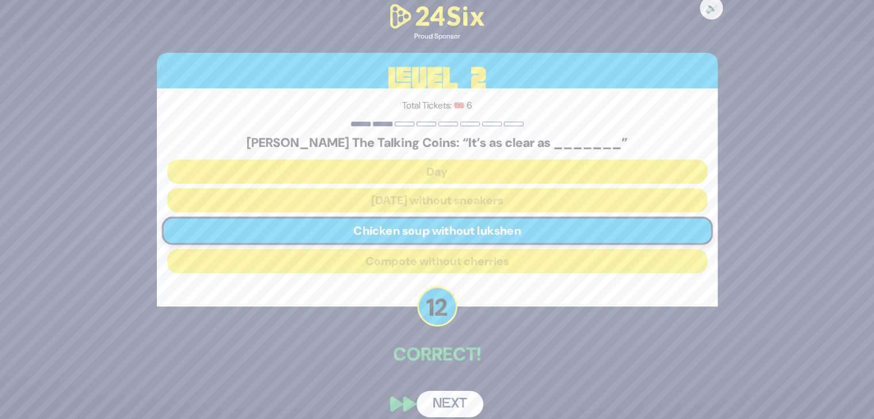
click at [450, 405] on button "Next" at bounding box center [449, 404] width 67 height 26
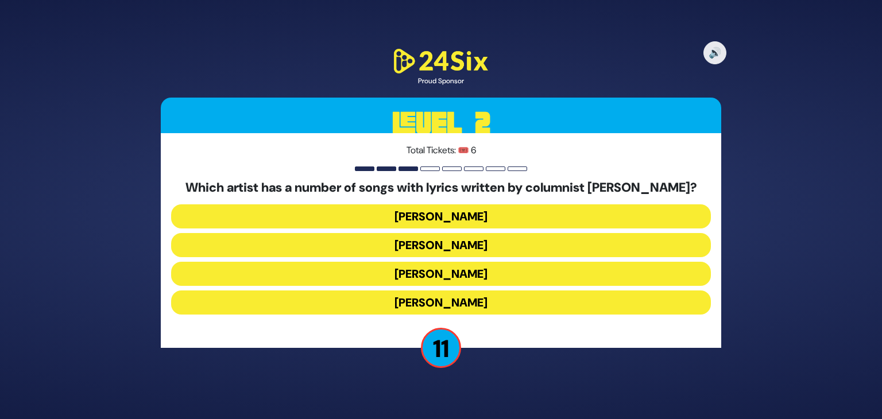
click at [441, 271] on button "[PERSON_NAME]" at bounding box center [441, 274] width 540 height 24
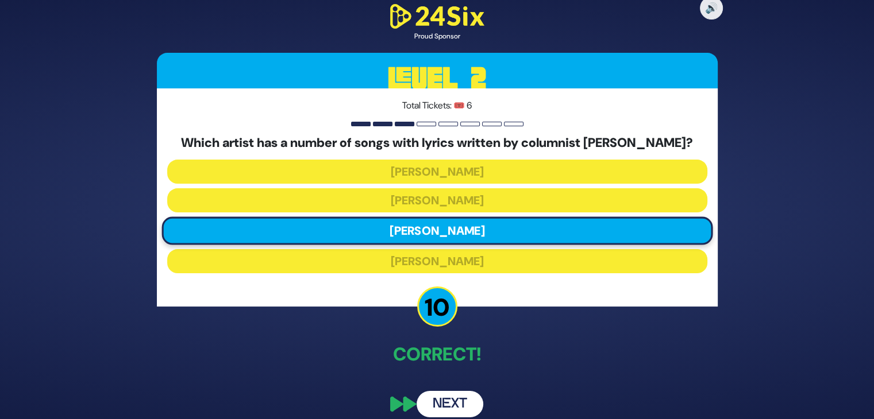
click at [446, 398] on button "Next" at bounding box center [449, 404] width 67 height 26
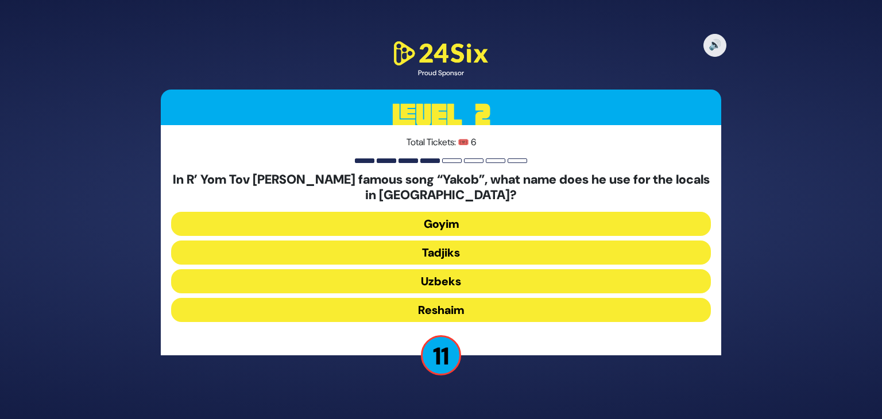
click at [449, 252] on button "Tadjiks" at bounding box center [441, 253] width 540 height 24
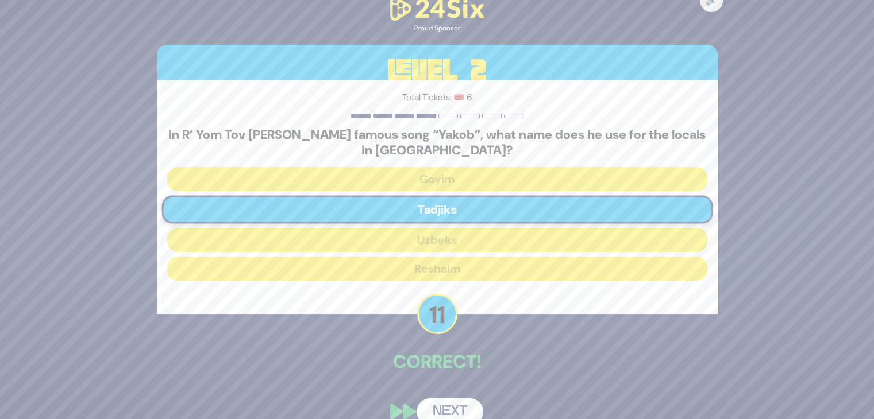
click at [453, 404] on button "Next" at bounding box center [449, 412] width 67 height 26
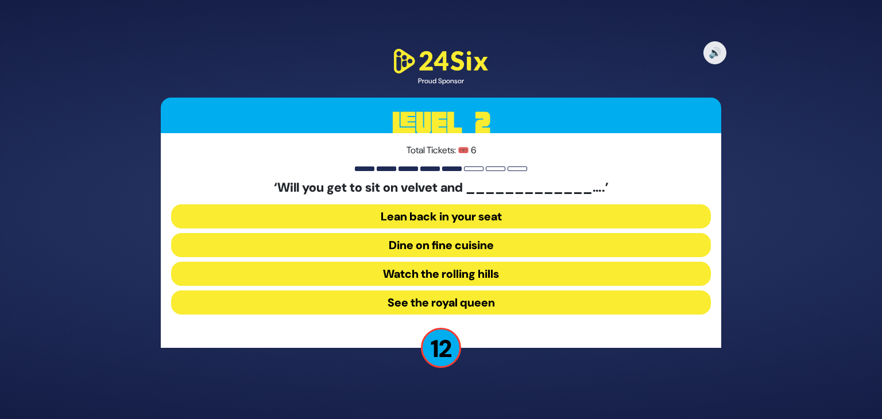
click at [445, 248] on button "Dine on fine cuisine" at bounding box center [441, 245] width 540 height 24
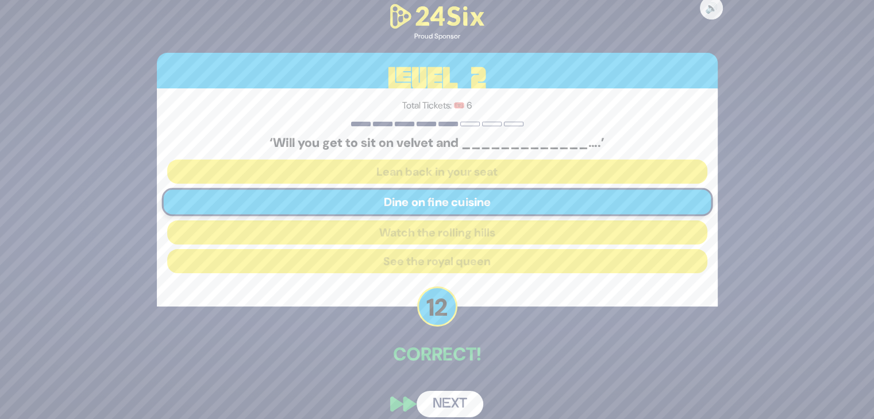
click at [449, 399] on button "Next" at bounding box center [449, 404] width 67 height 26
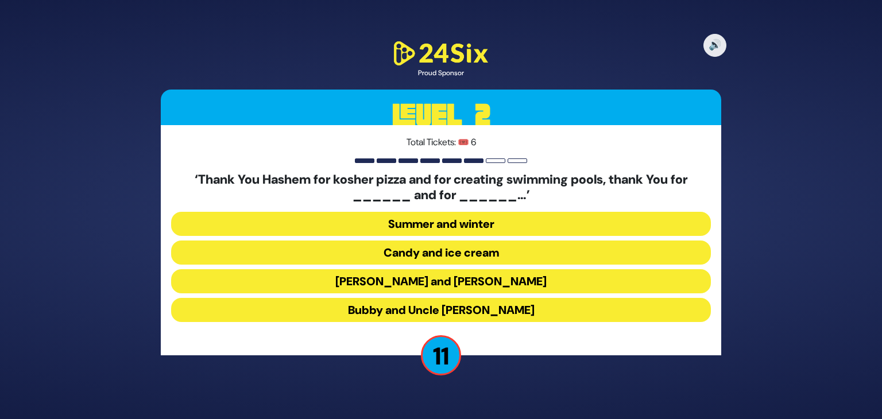
click at [472, 280] on button "[PERSON_NAME] and [PERSON_NAME]" at bounding box center [441, 281] width 540 height 24
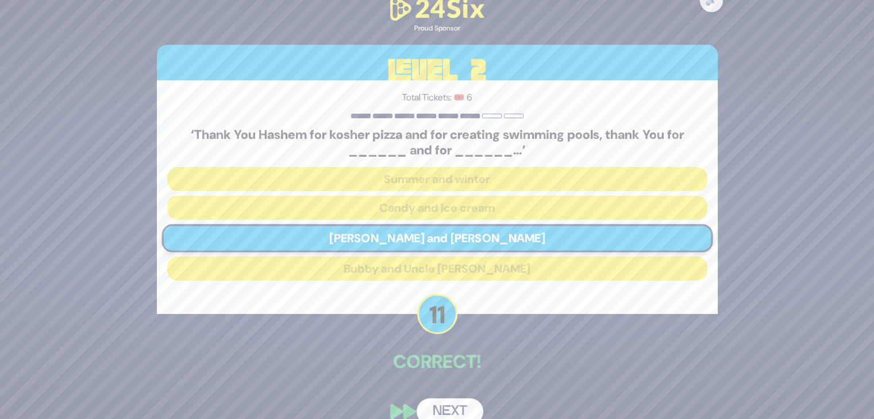
click at [457, 407] on button "Next" at bounding box center [449, 412] width 67 height 26
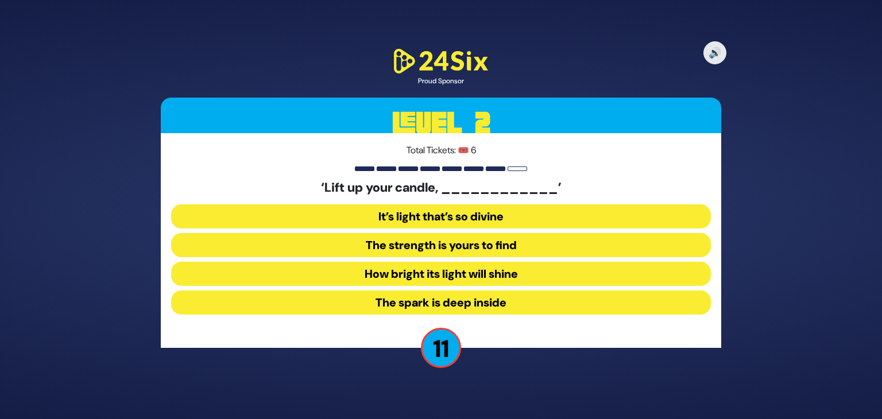
click at [480, 281] on button "How bright its light will shine" at bounding box center [441, 274] width 540 height 24
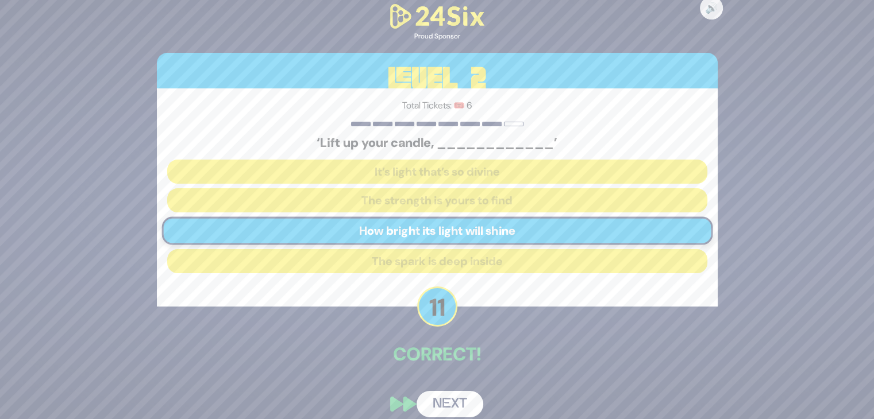
click at [446, 404] on button "Next" at bounding box center [449, 404] width 67 height 26
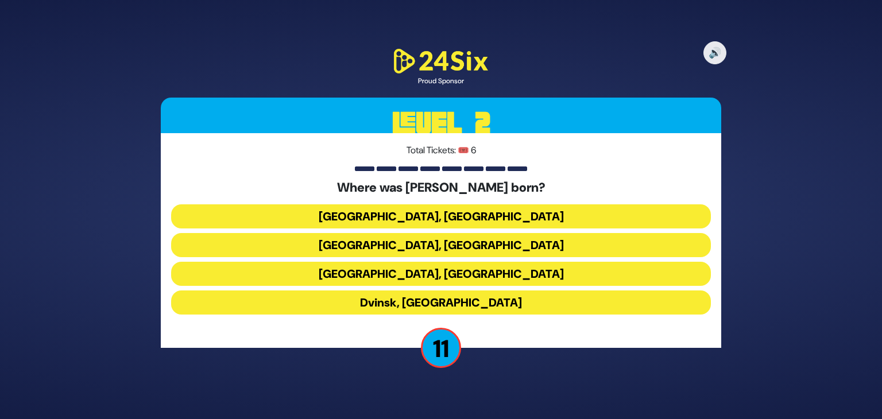
click at [451, 274] on button "[GEOGRAPHIC_DATA], [GEOGRAPHIC_DATA]" at bounding box center [441, 274] width 540 height 24
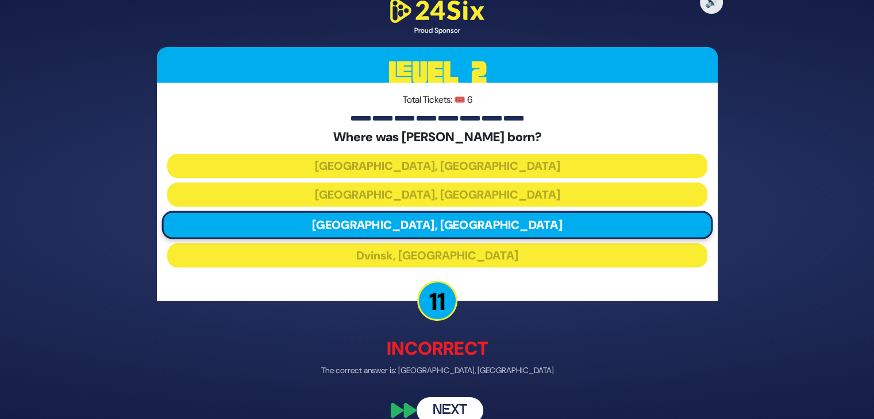
scroll to position [18, 0]
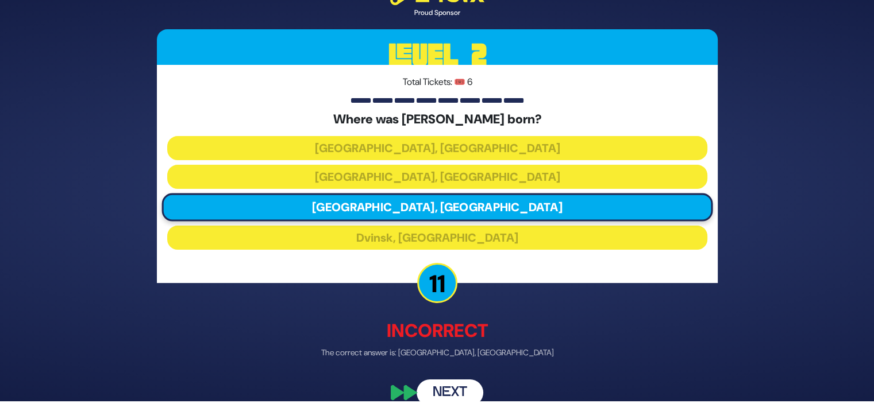
click at [448, 388] on button "Next" at bounding box center [449, 393] width 67 height 26
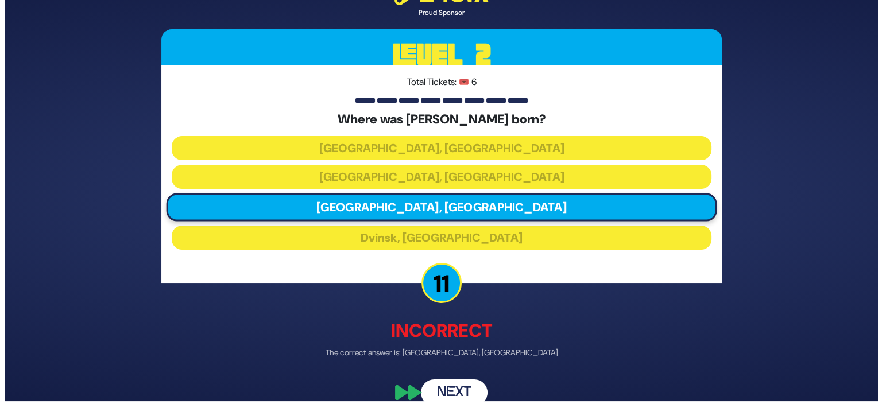
scroll to position [0, 0]
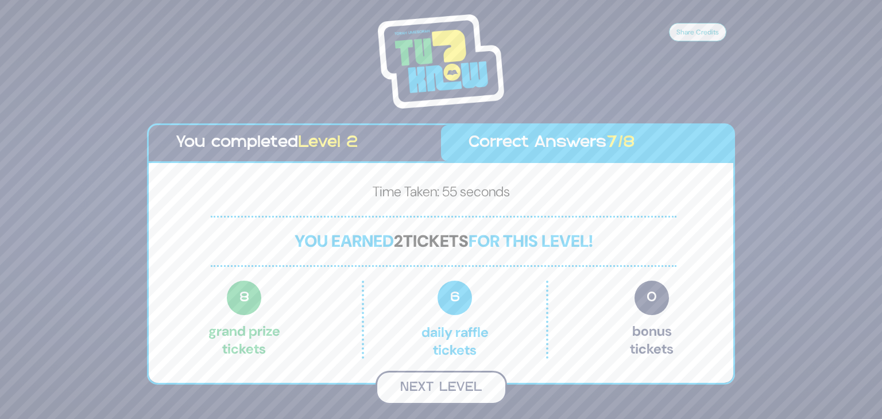
click at [447, 391] on button "Next Level" at bounding box center [442, 388] width 132 height 34
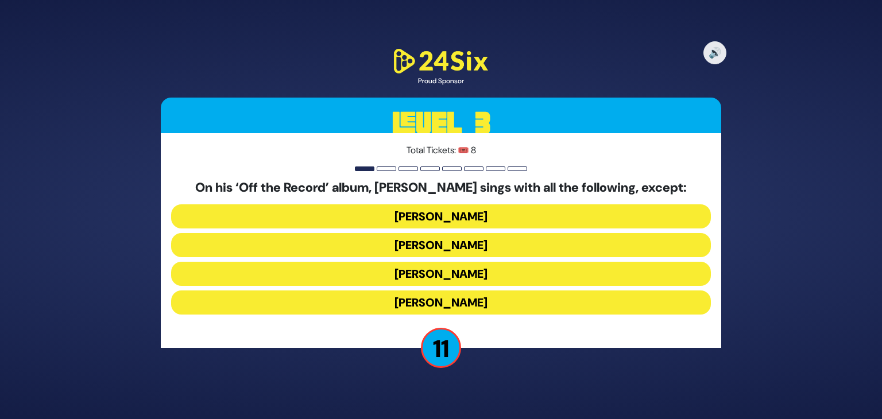
click at [442, 242] on button "[PERSON_NAME]" at bounding box center [441, 245] width 540 height 24
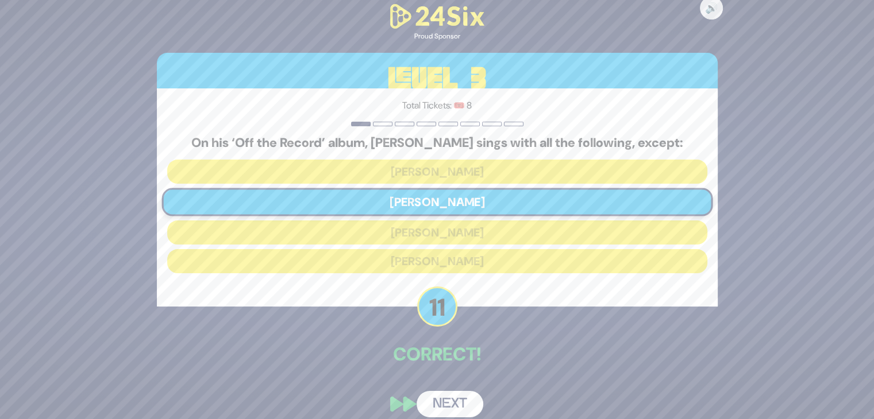
click at [439, 399] on button "Next" at bounding box center [449, 404] width 67 height 26
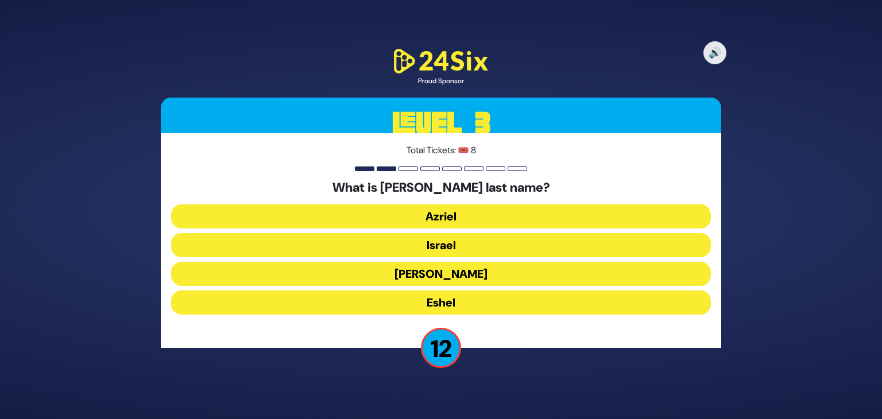
click at [439, 296] on button "Eshel" at bounding box center [441, 303] width 540 height 24
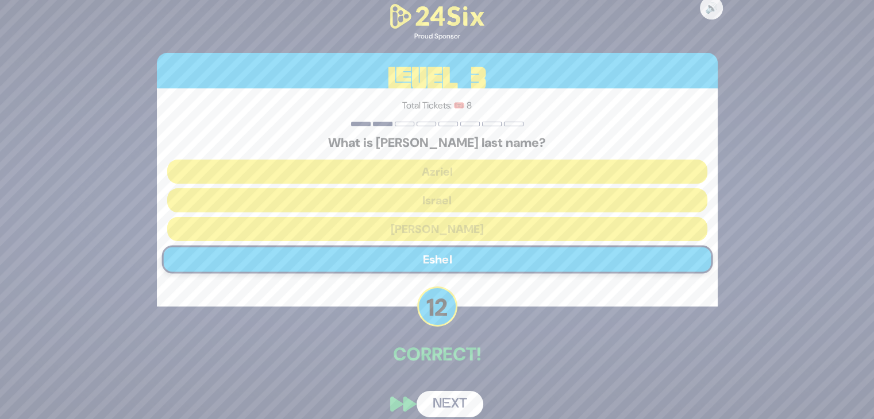
click at [447, 399] on button "Next" at bounding box center [449, 404] width 67 height 26
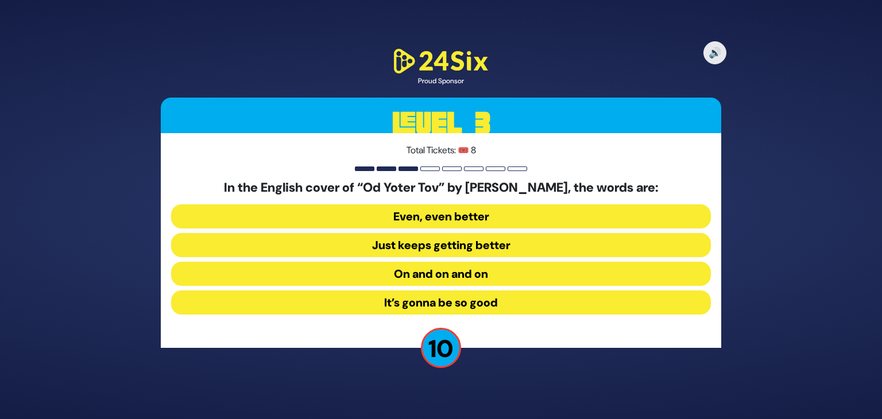
click at [449, 215] on button "Even, even better" at bounding box center [441, 216] width 540 height 24
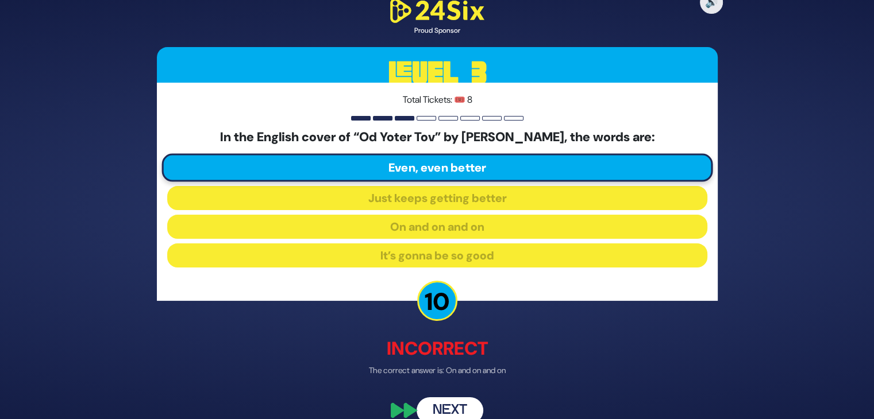
click at [445, 405] on button "Next" at bounding box center [449, 410] width 67 height 26
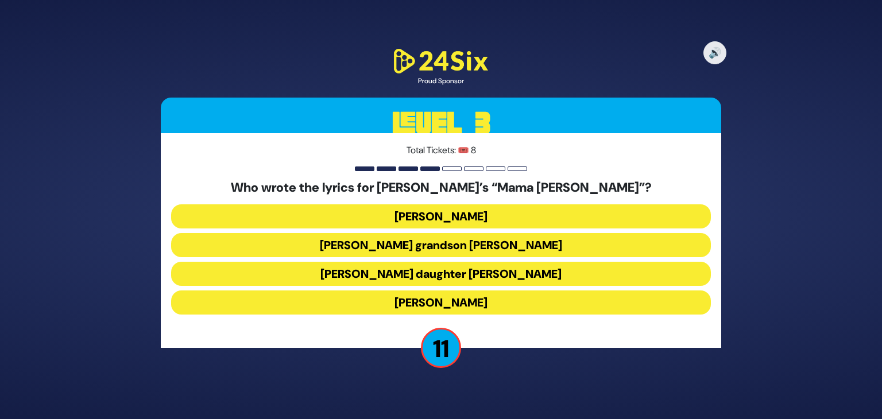
click at [460, 272] on button "[PERSON_NAME] daughter [PERSON_NAME]" at bounding box center [441, 274] width 540 height 24
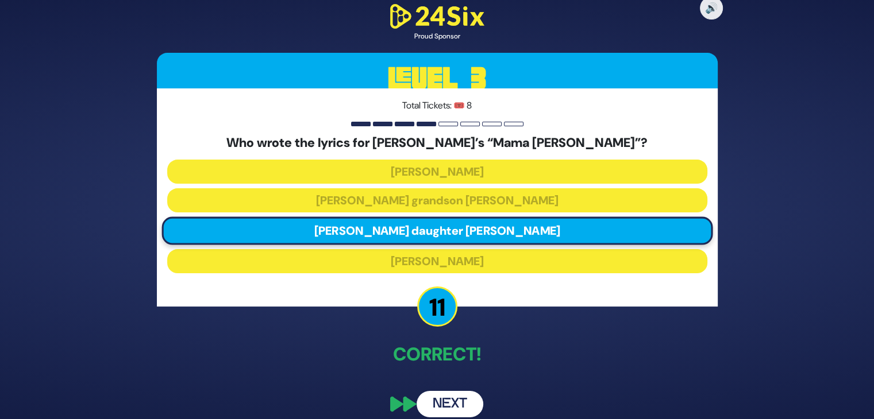
click at [441, 399] on button "Next" at bounding box center [449, 404] width 67 height 26
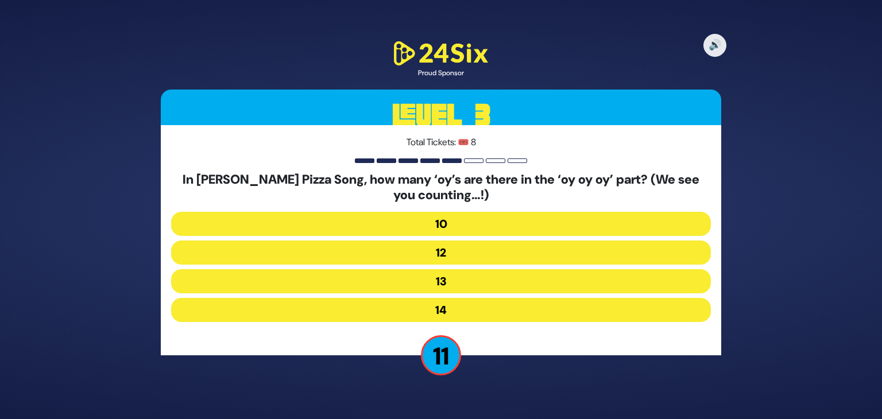
click at [453, 281] on button "13" at bounding box center [441, 281] width 540 height 24
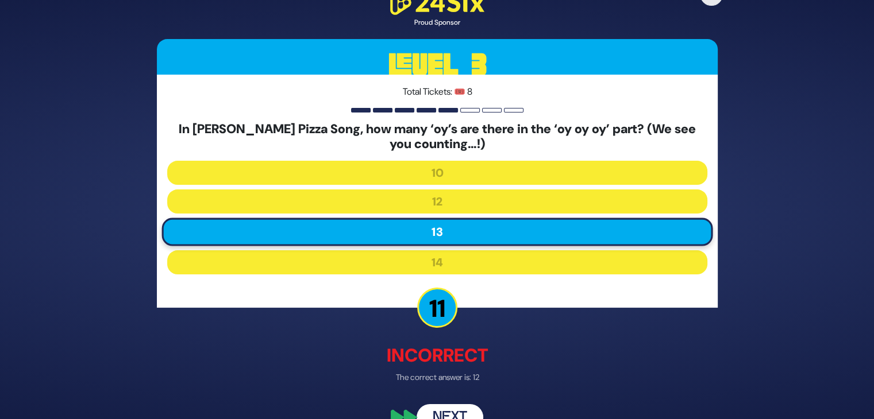
click at [453, 410] on button "Next" at bounding box center [449, 418] width 67 height 26
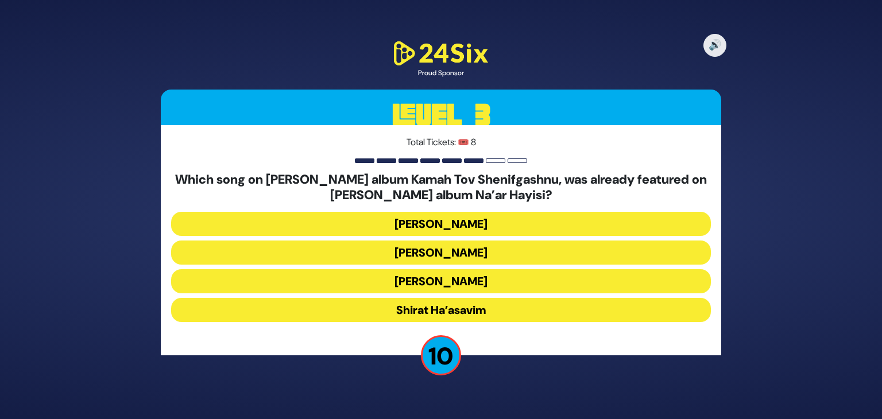
click at [446, 283] on button "[PERSON_NAME]" at bounding box center [441, 281] width 540 height 24
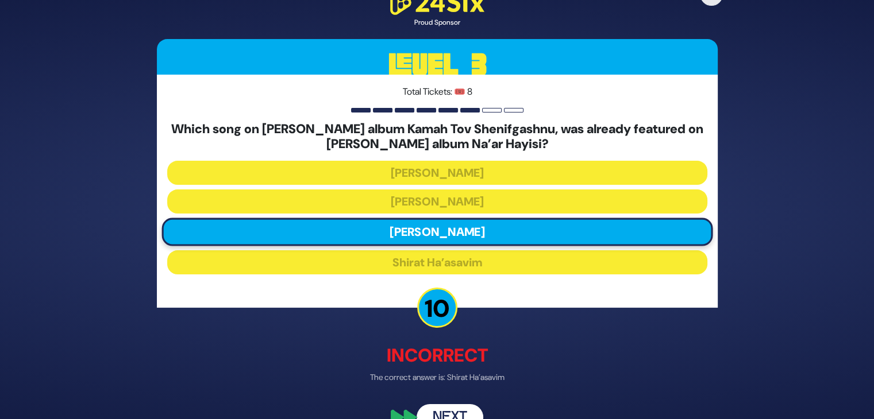
click at [453, 414] on button "Next" at bounding box center [449, 418] width 67 height 26
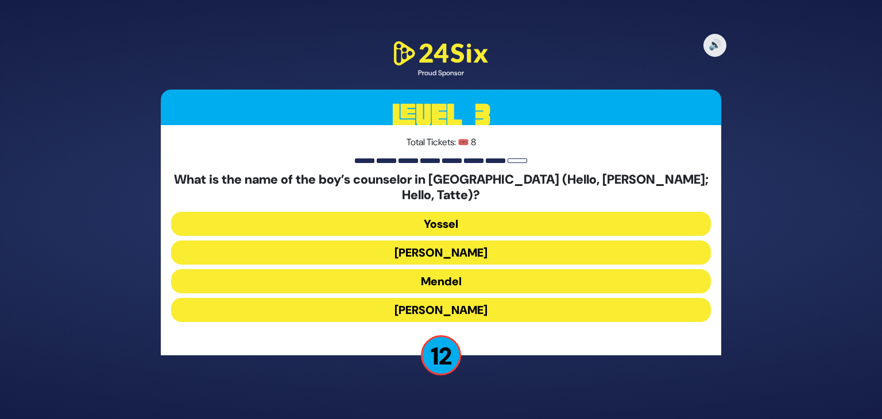
click at [451, 304] on button "[PERSON_NAME]" at bounding box center [441, 310] width 540 height 24
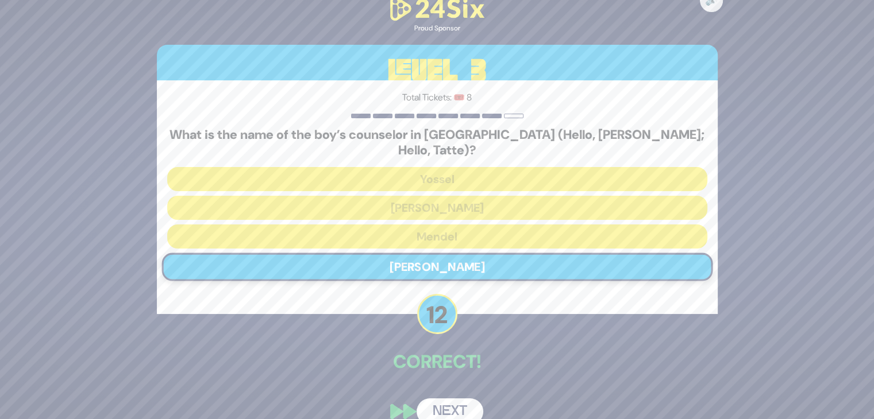
click at [451, 405] on button "Next" at bounding box center [449, 412] width 67 height 26
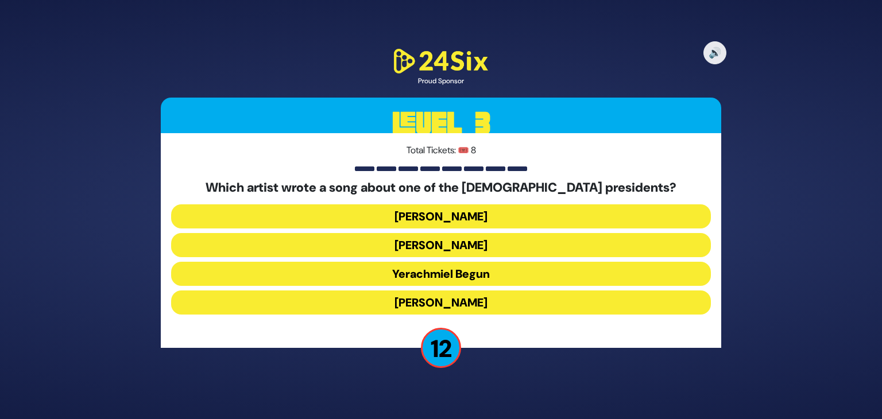
click at [461, 281] on button "Yerachmiel Begun" at bounding box center [441, 274] width 540 height 24
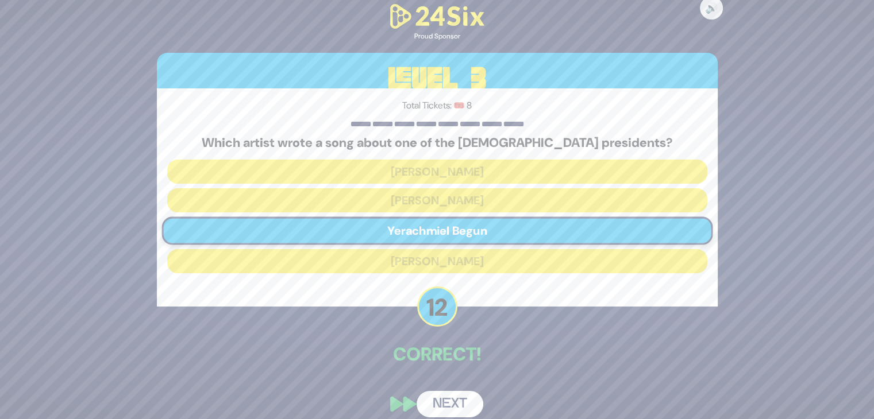
click at [450, 407] on button "Next" at bounding box center [449, 404] width 67 height 26
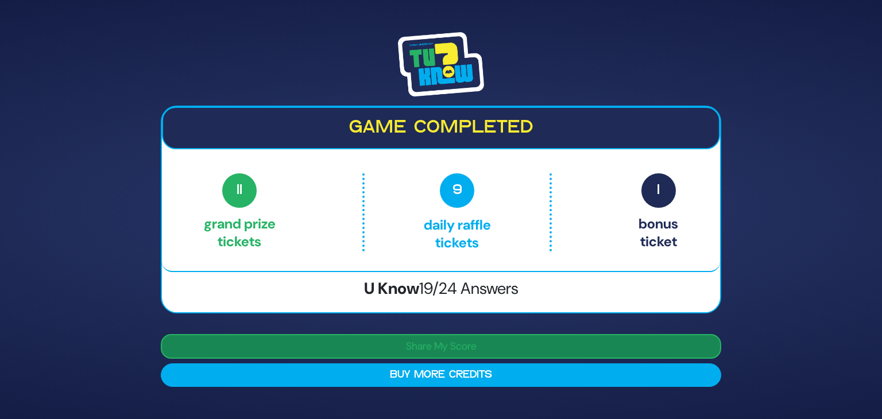
click at [478, 347] on button "Share My Score" at bounding box center [441, 346] width 561 height 25
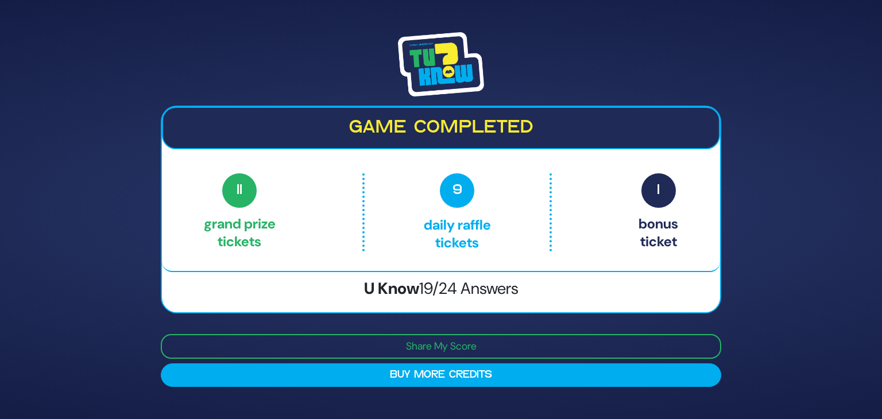
click at [244, 196] on span "11" at bounding box center [239, 190] width 34 height 34
drag, startPoint x: 469, startPoint y: 241, endPoint x: 484, endPoint y: 182, distance: 60.9
click at [484, 182] on p "9 Daily Raffle tickets" at bounding box center [457, 212] width 137 height 78
click at [440, 37] on img at bounding box center [441, 64] width 86 height 64
click at [410, 283] on h3 "U Know 19/24 Answers" at bounding box center [441, 289] width 558 height 20
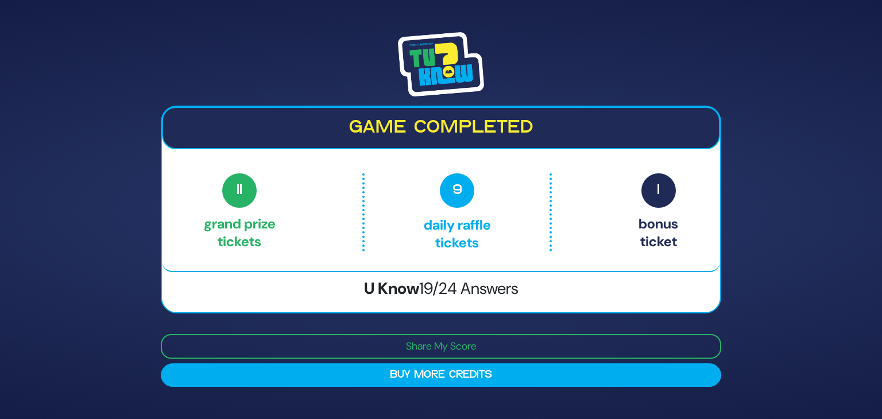
click at [808, 240] on div "Game completed 11 Grand Prize tickets 9 Daily Raffle tickets 1 Bonus ticket 11 …" at bounding box center [441, 209] width 882 height 419
click at [451, 187] on span "9" at bounding box center [457, 190] width 34 height 34
click at [660, 195] on span "1" at bounding box center [659, 190] width 34 height 34
